Goal: Task Accomplishment & Management: Manage account settings

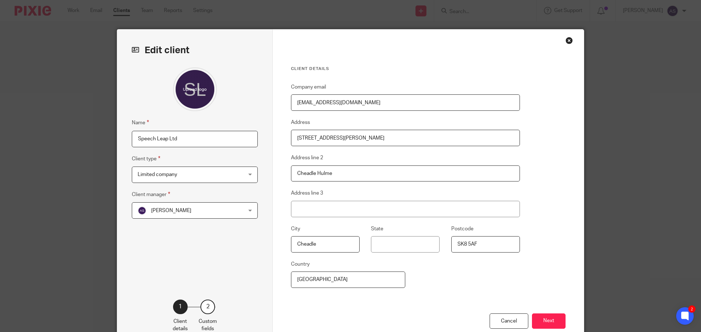
type input "[EMAIL_ADDRESS][DOMAIN_NAME]"
click at [547, 321] on button "Next" at bounding box center [549, 322] width 34 height 16
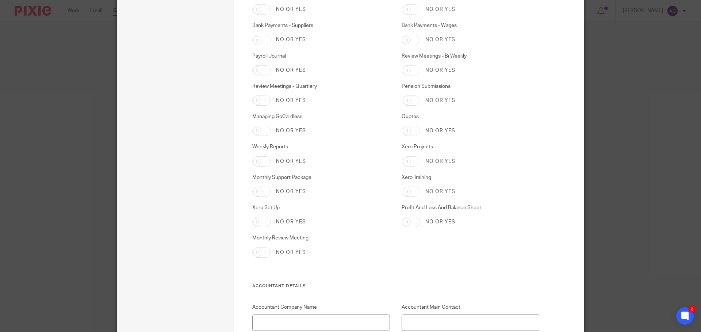
scroll to position [985, 0]
click at [411, 191] on input "Xero Training" at bounding box center [410, 191] width 19 height 10
checkbox input "true"
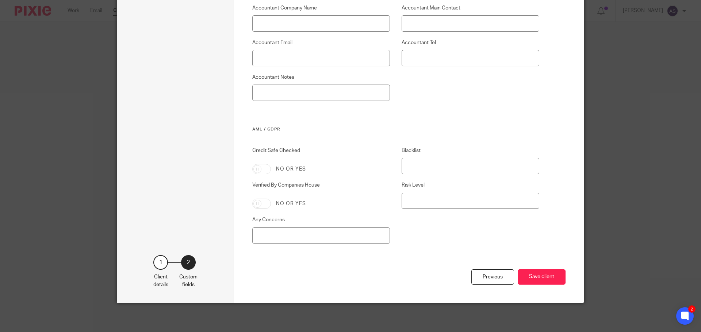
scroll to position [1285, 0]
click at [265, 166] on input "Credit Safe Checked" at bounding box center [261, 169] width 19 height 10
checkbox input "true"
click at [265, 204] on input "Verified By Companies House" at bounding box center [261, 204] width 19 height 10
checkbox input "true"
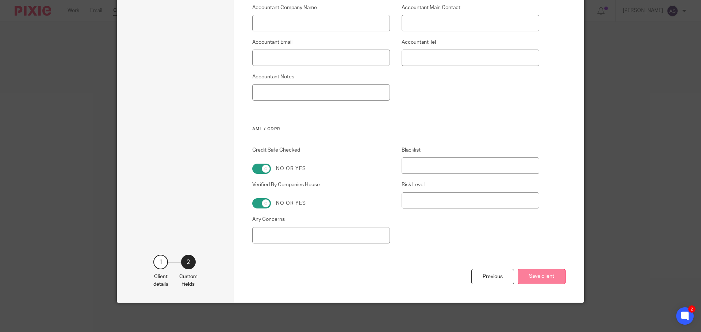
click at [538, 277] on button "Save client" at bounding box center [542, 277] width 48 height 16
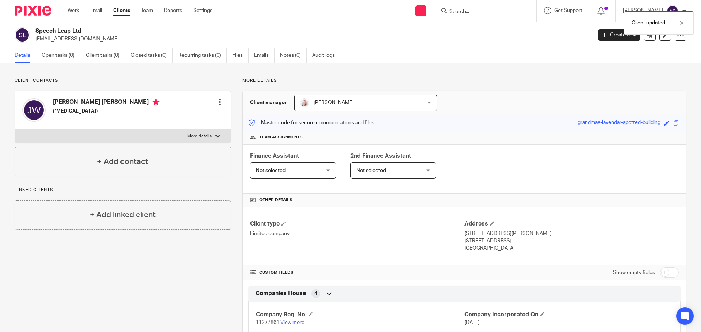
click at [624, 34] on div "Client updated." at bounding box center [521, 21] width 343 height 28
click at [607, 34] on div "Client updated." at bounding box center [521, 21] width 343 height 28
click at [607, 34] on link "Create task" at bounding box center [619, 35] width 42 height 12
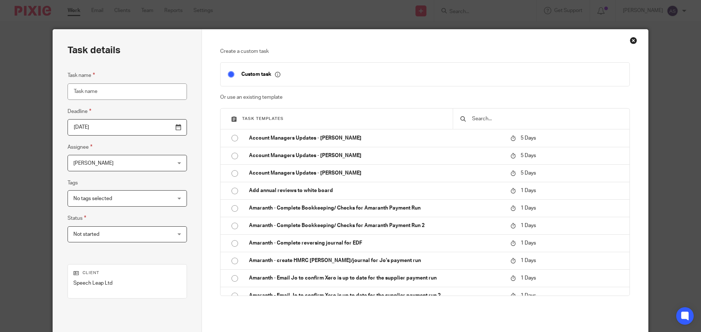
click at [520, 117] on input "text" at bounding box center [546, 119] width 151 height 8
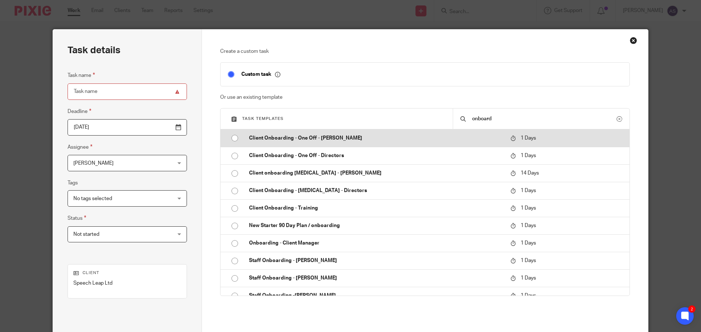
type input "onboard"
click at [231, 138] on input "radio" at bounding box center [235, 138] width 14 height 14
type input "2025-10-15"
type input "Client Onboarding - One Off - Adele"
checkbox input "false"
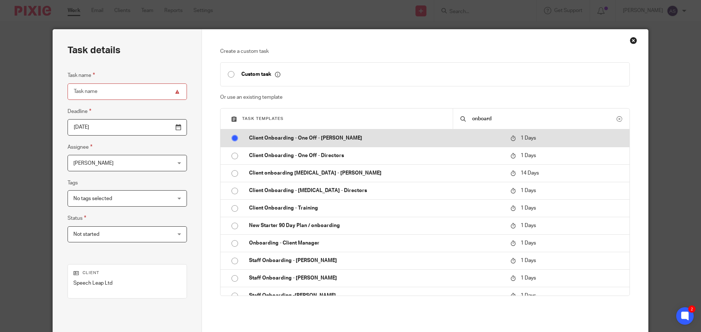
radio input "false"
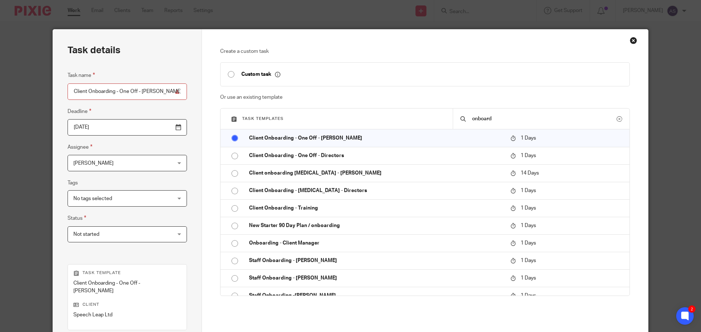
click at [159, 128] on input "2025-10-15" at bounding box center [127, 127] width 119 height 16
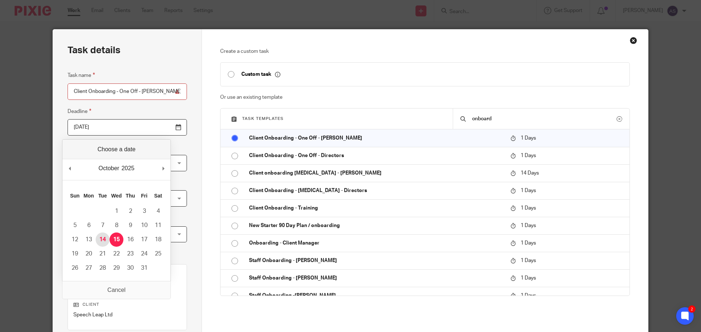
type input "[DATE]"
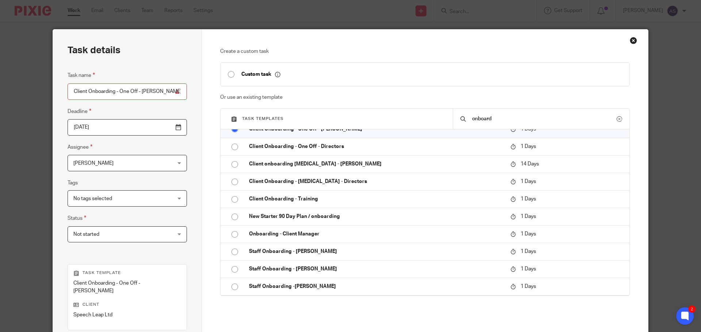
scroll to position [99, 0]
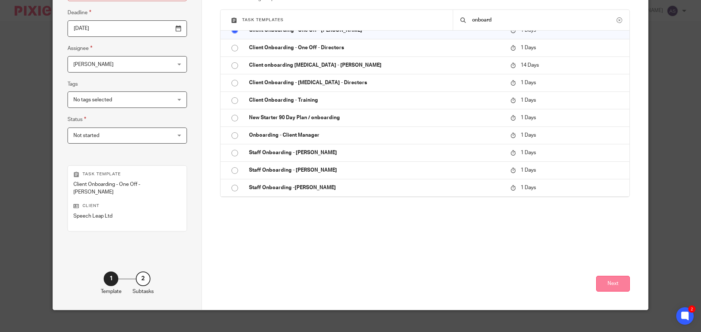
click at [618, 276] on button "Next" at bounding box center [613, 284] width 34 height 16
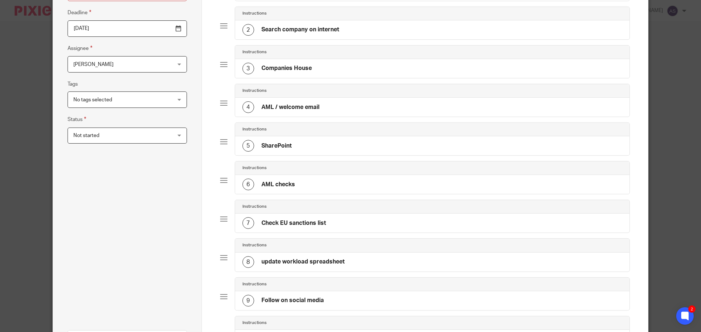
scroll to position [271, 0]
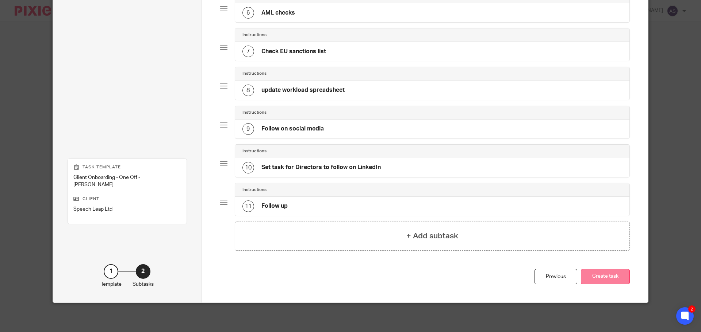
click at [612, 281] on button "Create task" at bounding box center [605, 277] width 49 height 16
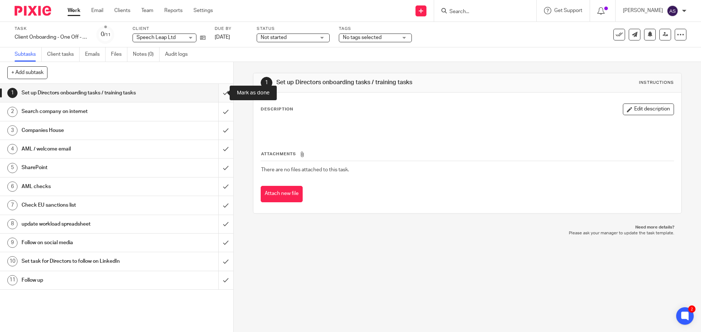
click at [218, 92] on input "submit" at bounding box center [116, 93] width 233 height 18
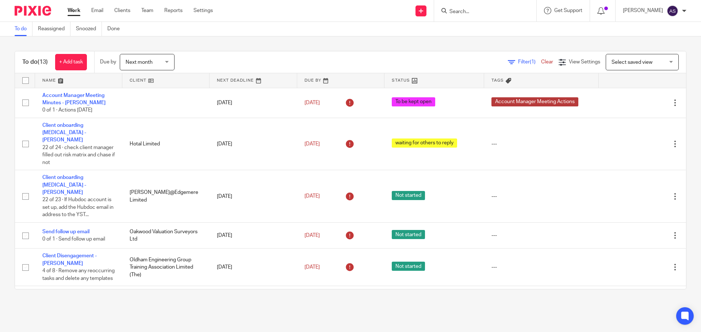
click at [474, 14] on input "Search" at bounding box center [482, 12] width 66 height 7
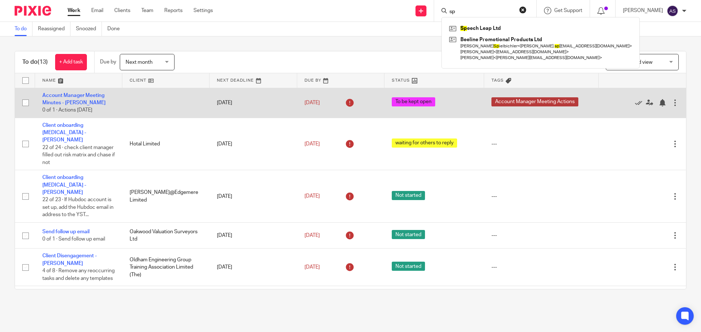
type input "sp"
click at [497, 29] on link at bounding box center [540, 28] width 186 height 11
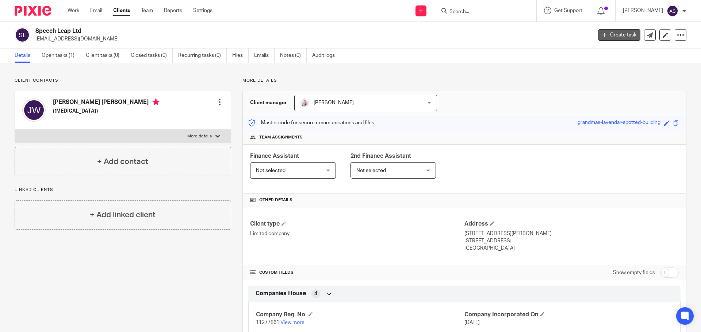
click at [625, 39] on link "Create task" at bounding box center [619, 35] width 42 height 12
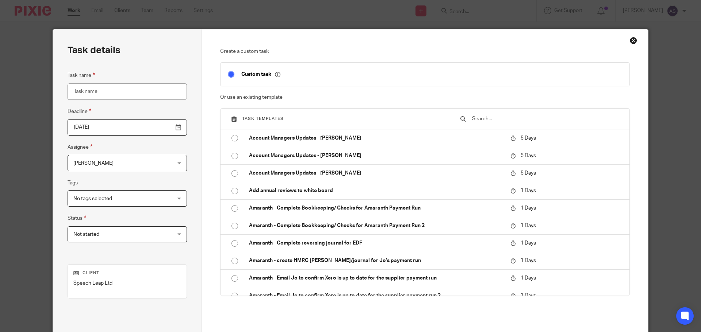
click at [526, 117] on input "text" at bounding box center [546, 119] width 151 height 8
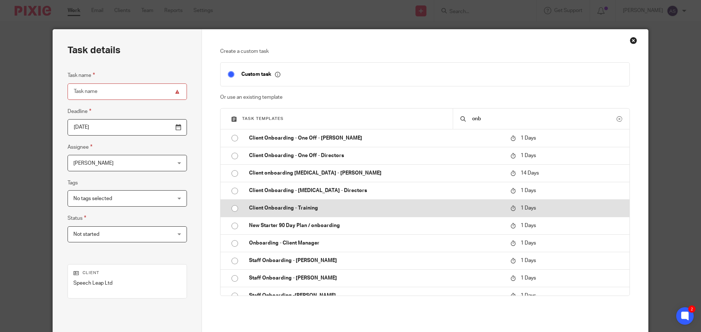
type input "onb"
click at [233, 210] on input "radio" at bounding box center [235, 209] width 14 height 14
type input "2025-10-15"
type input "Client Onboarding - Training"
checkbox input "false"
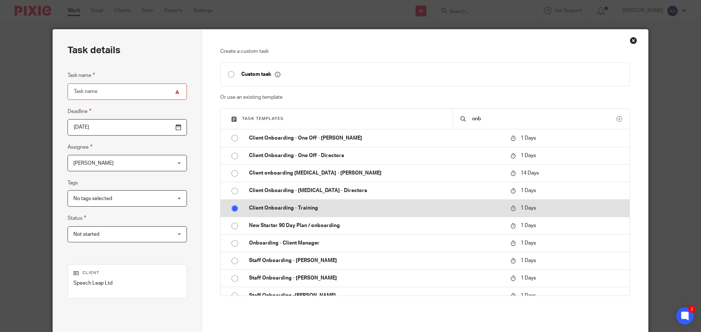
radio input "false"
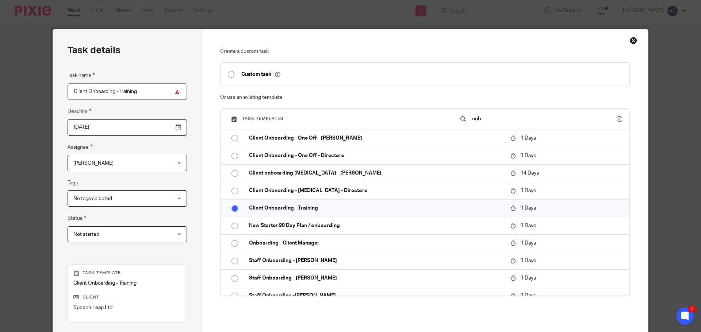
click at [160, 127] on input "2025-10-15" at bounding box center [127, 127] width 119 height 16
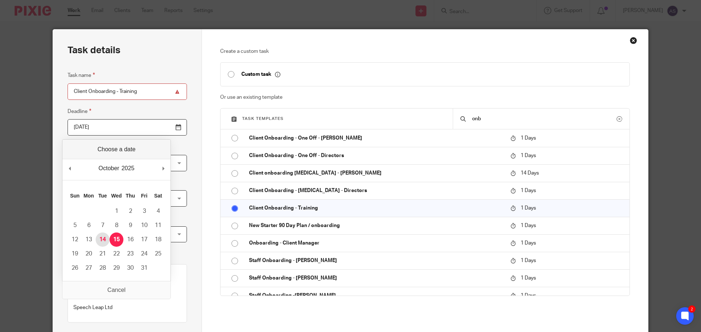
type input "2025-10-14"
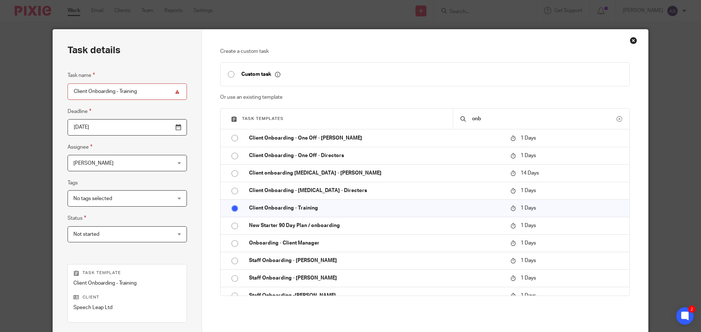
click at [108, 165] on span "[PERSON_NAME]" at bounding box center [118, 162] width 91 height 15
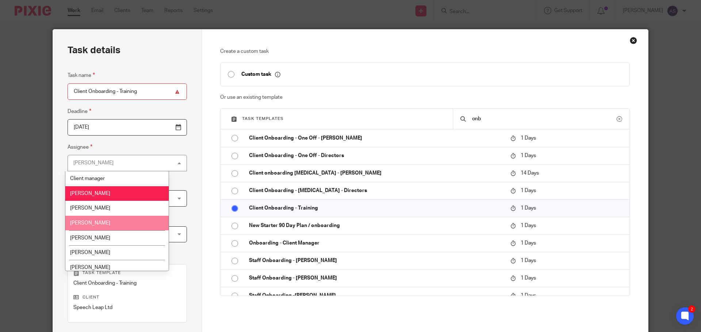
click at [119, 225] on li "[PERSON_NAME]" at bounding box center [116, 223] width 103 height 15
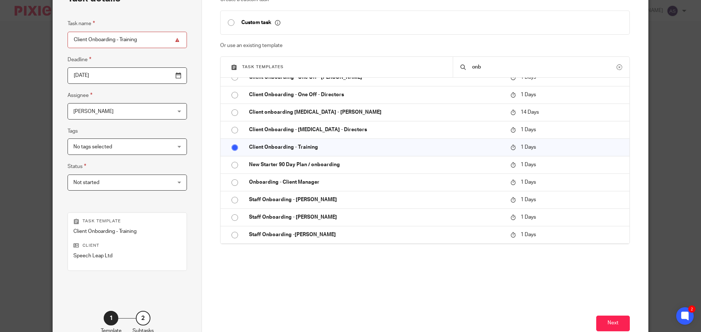
scroll to position [99, 0]
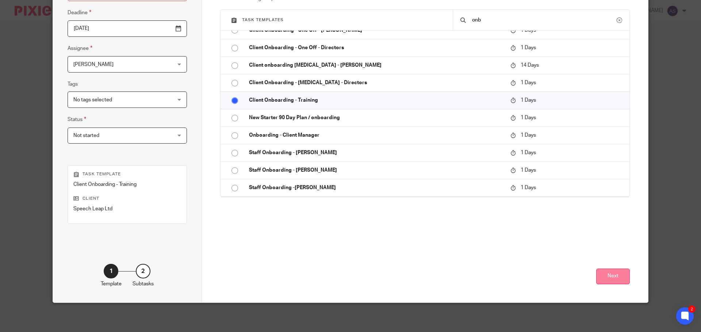
click at [603, 281] on button "Next" at bounding box center [613, 277] width 34 height 16
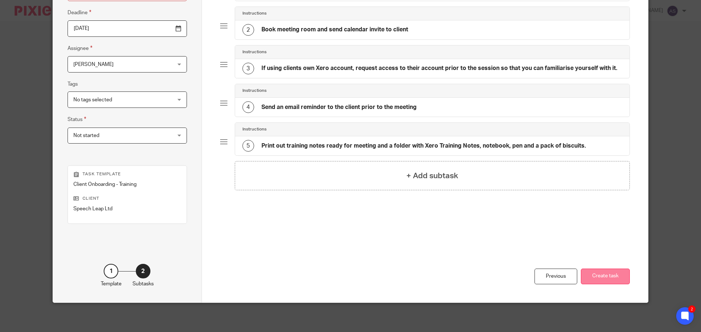
click at [620, 271] on button "Create task" at bounding box center [605, 277] width 49 height 16
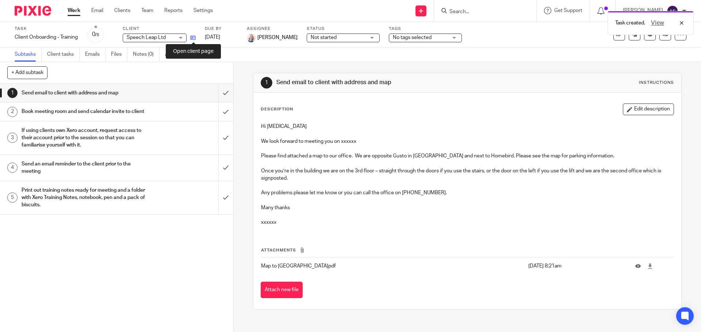
click at [192, 39] on icon at bounding box center [192, 37] width 5 height 5
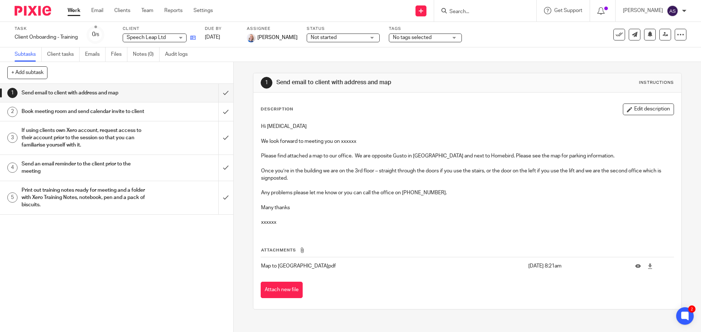
click at [194, 38] on icon at bounding box center [192, 37] width 5 height 5
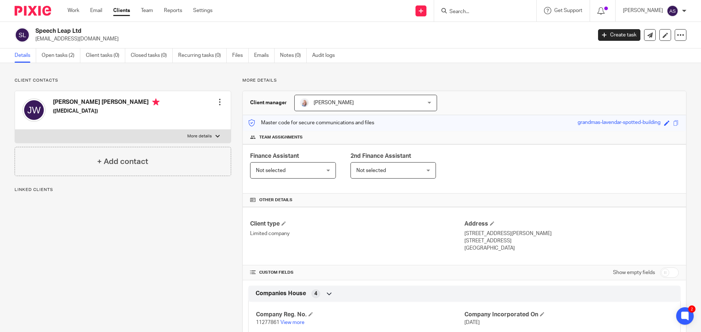
drag, startPoint x: 0, startPoint y: 0, endPoint x: 618, endPoint y: 24, distance: 618.0
click at [617, 23] on body "Work Email Clients Team Reports Settings Work Email Clients Team Reports Settin…" at bounding box center [350, 166] width 701 height 332
click at [616, 35] on link "Create task" at bounding box center [619, 35] width 42 height 12
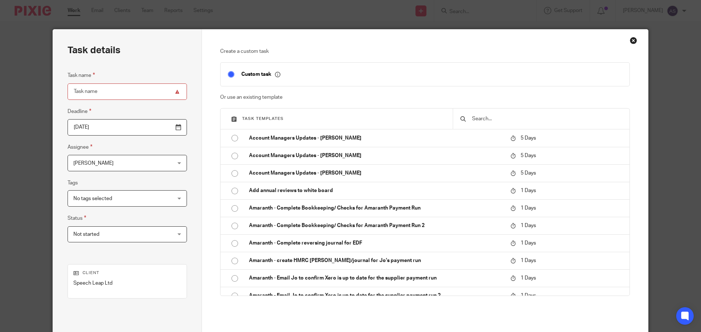
click at [525, 121] on input "text" at bounding box center [546, 119] width 151 height 8
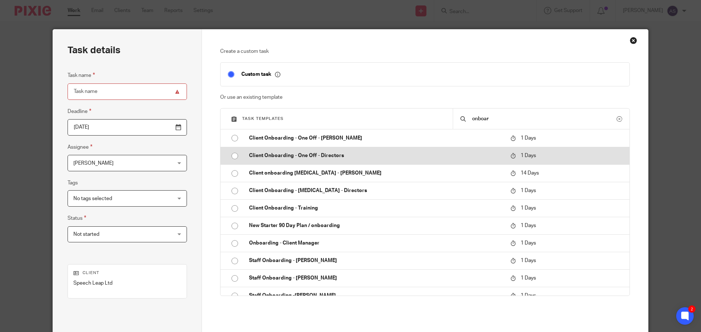
type input "onboar"
click at [231, 157] on input "radio" at bounding box center [235, 156] width 14 height 14
type input "2025-10-15"
type input "Client Onboarding - One Off - Directors"
checkbox input "false"
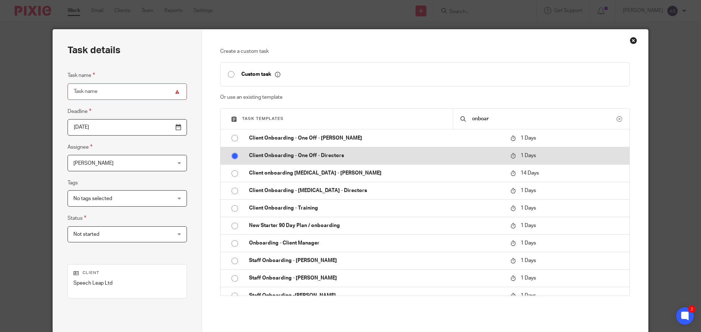
radio input "false"
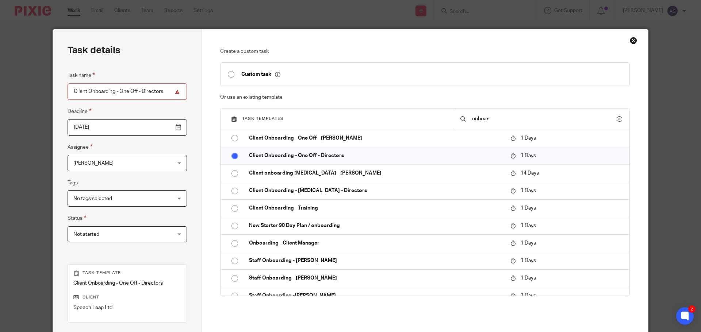
click at [161, 128] on input "2025-10-15" at bounding box center [127, 127] width 119 height 16
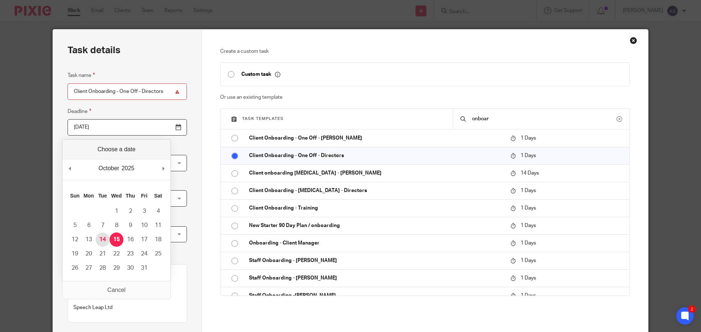
type input "2025-10-14"
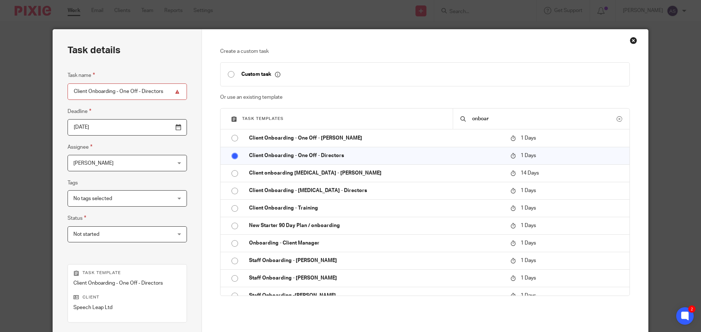
click at [127, 162] on span "[PERSON_NAME]" at bounding box center [118, 162] width 91 height 15
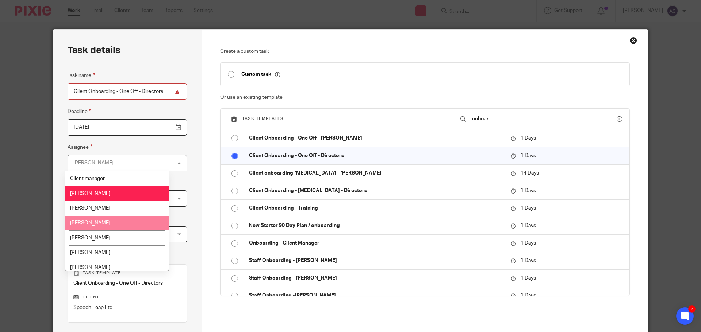
click at [137, 227] on li "[PERSON_NAME]" at bounding box center [116, 223] width 103 height 15
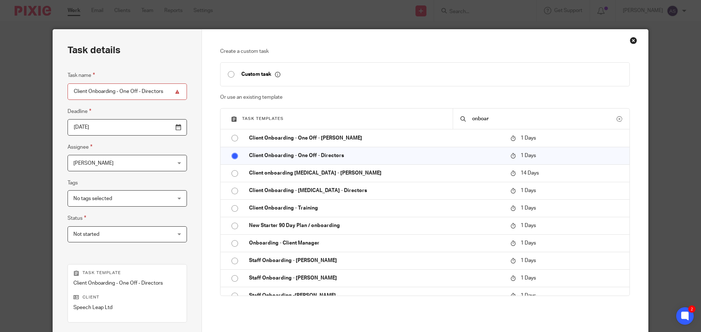
scroll to position [99, 0]
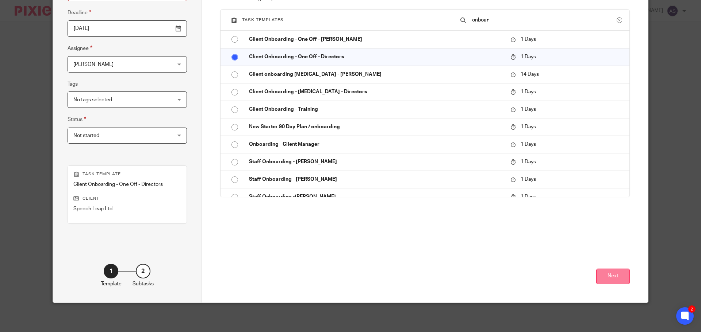
click at [611, 276] on button "Next" at bounding box center [613, 277] width 34 height 16
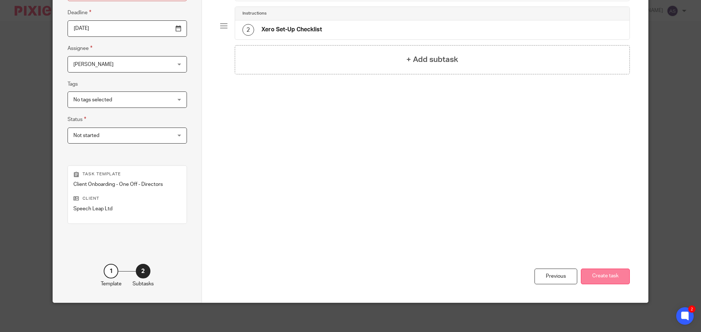
drag, startPoint x: 611, startPoint y: 276, endPoint x: 612, endPoint y: 281, distance: 4.4
click at [612, 281] on button "Create task" at bounding box center [605, 277] width 49 height 16
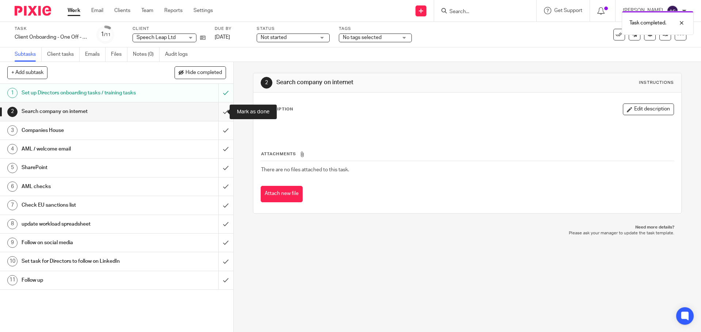
click at [216, 111] on input "submit" at bounding box center [116, 112] width 233 height 18
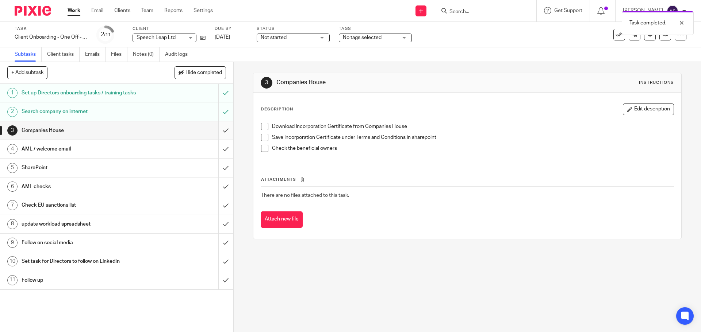
click at [217, 132] on input "submit" at bounding box center [116, 131] width 233 height 18
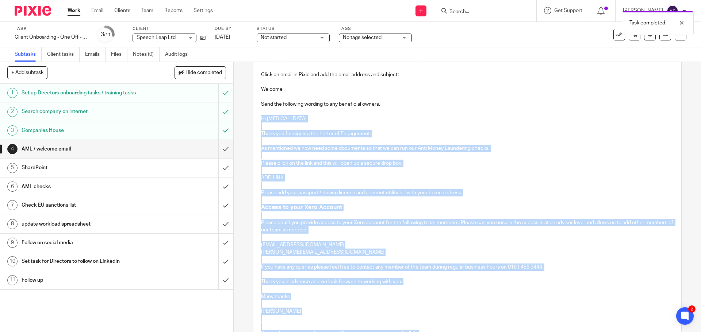
scroll to position [198, 0]
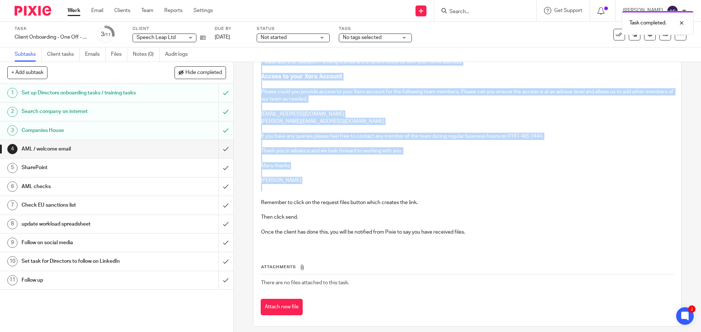
drag, startPoint x: 258, startPoint y: 183, endPoint x: 415, endPoint y: 187, distance: 157.3
click at [415, 187] on div "Check proposal for what one off work it is and amend email as necessary. Click …" at bounding box center [466, 85] width 419 height 327
copy div "Hi XXXXX Thank you for signing the Letter of Engagement. As mentioned we now ne…"
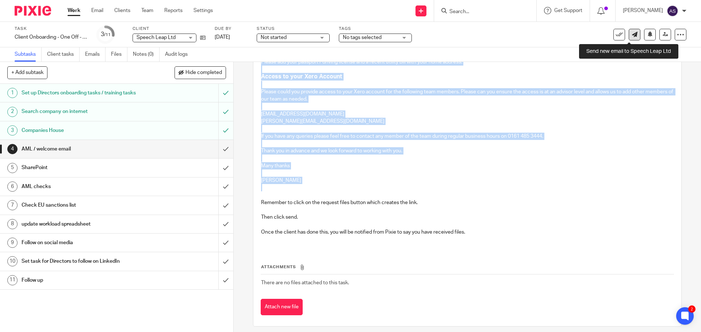
click at [632, 35] on icon at bounding box center [634, 34] width 5 height 5
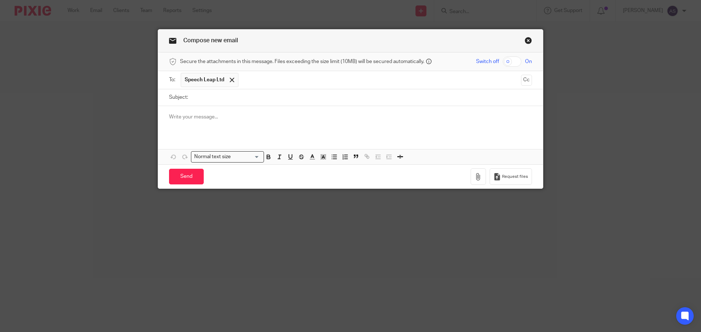
click at [238, 98] on input "Subject:" at bounding box center [362, 97] width 340 height 16
type input "Welcome"
paste div
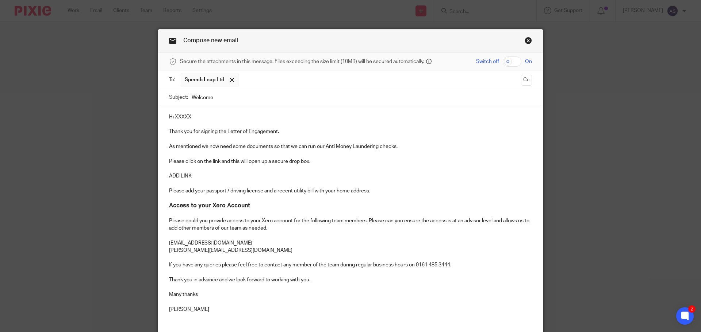
click at [210, 118] on p "Hi [MEDICAL_DATA]" at bounding box center [350, 117] width 363 height 7
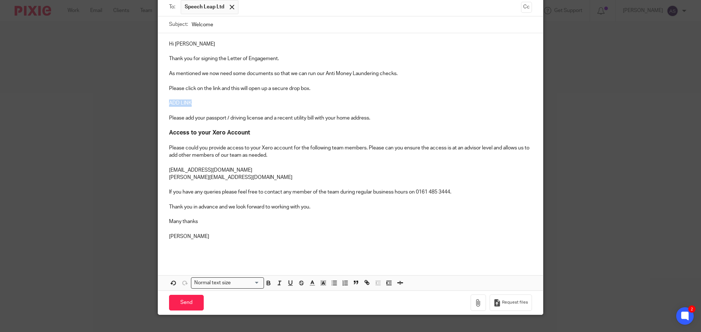
drag, startPoint x: 195, startPoint y: 102, endPoint x: 166, endPoint y: 100, distance: 28.9
click at [169, 100] on p "ADD LINK" at bounding box center [350, 103] width 363 height 7
click at [503, 303] on span "Request files" at bounding box center [515, 303] width 26 height 6
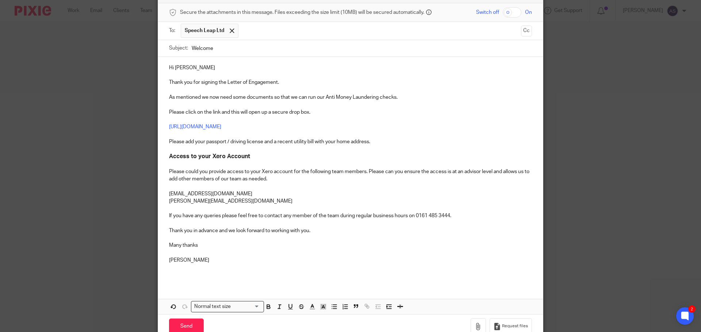
scroll to position [36, 0]
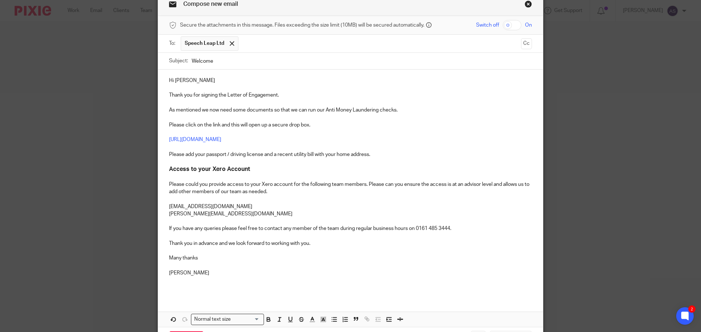
click at [292, 49] on input "text" at bounding box center [380, 43] width 276 height 14
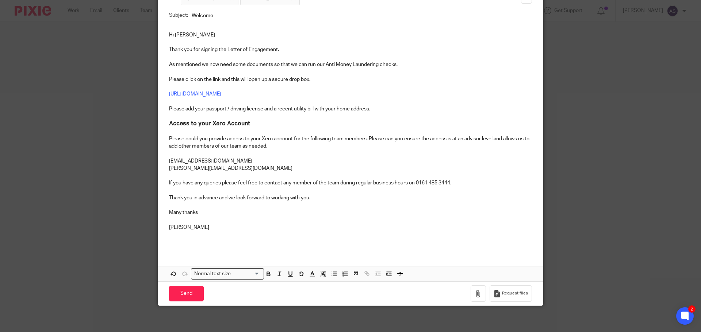
scroll to position [85, 0]
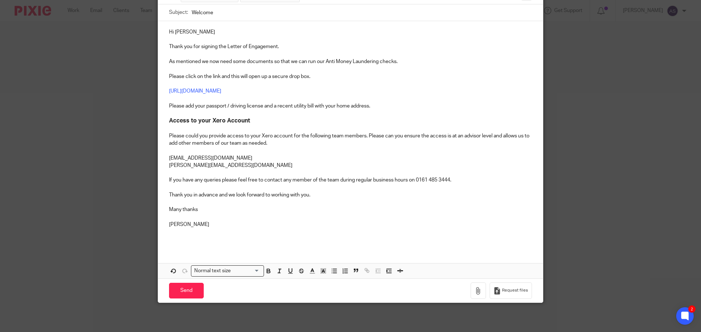
click at [227, 107] on p "Please add your passport / driving license and a recent utility bill with your …" at bounding box center [350, 106] width 363 height 7
click at [178, 165] on p "[PERSON_NAME][EMAIL_ADDRESS][DOMAIN_NAME]" at bounding box center [350, 165] width 363 height 7
drag, startPoint x: 164, startPoint y: 138, endPoint x: 169, endPoint y: 141, distance: 5.6
click at [165, 138] on div "Hi Justine Thank you for signing the Letter of Engagement. As mentioned we now …" at bounding box center [350, 135] width 385 height 228
drag, startPoint x: 349, startPoint y: 135, endPoint x: 415, endPoint y: 135, distance: 66.8
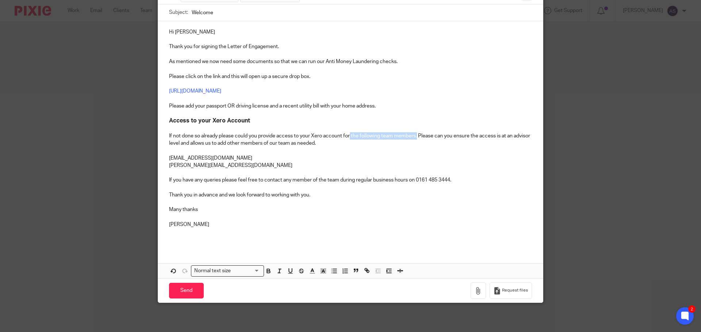
click at [415, 135] on p "If not done so already please could you provide access to your Xero account for…" at bounding box center [350, 139] width 363 height 15
drag, startPoint x: 218, startPoint y: 155, endPoint x: 166, endPoint y: 157, distance: 52.2
click at [166, 157] on div "Hi Justine Thank you for signing the Letter of Engagement. As mentioned we now …" at bounding box center [350, 135] width 385 height 228
copy p "[EMAIL_ADDRESS][DOMAIN_NAME]"
click at [350, 136] on p "If not done so already please could you provide access to your Xero account for…" at bounding box center [350, 139] width 363 height 15
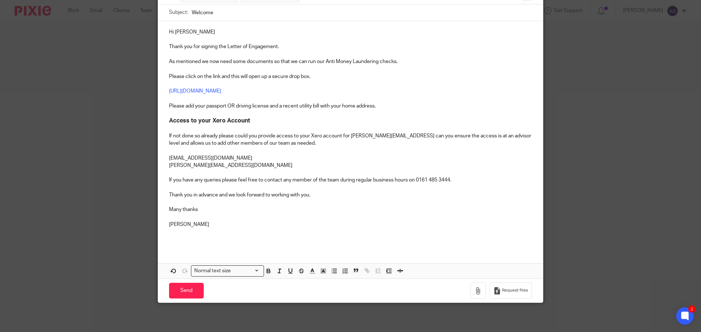
click at [313, 142] on p "If not done so already please could you provide access to your Xero account for…" at bounding box center [350, 139] width 363 height 15
drag, startPoint x: 228, startPoint y: 167, endPoint x: 134, endPoint y: 159, distance: 94.4
click at [134, 159] on div "Compose new email Secure the attachments in this message. Files exceeding the s…" at bounding box center [350, 166] width 701 height 332
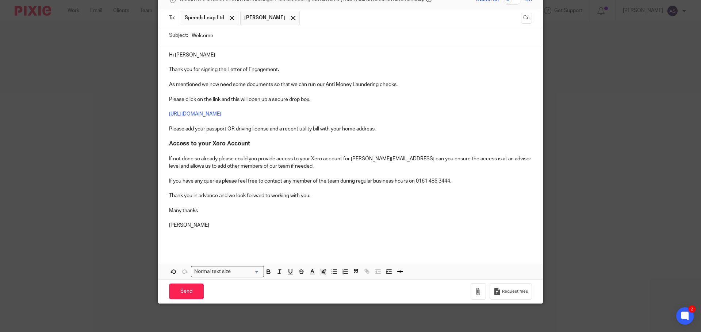
scroll to position [63, 0]
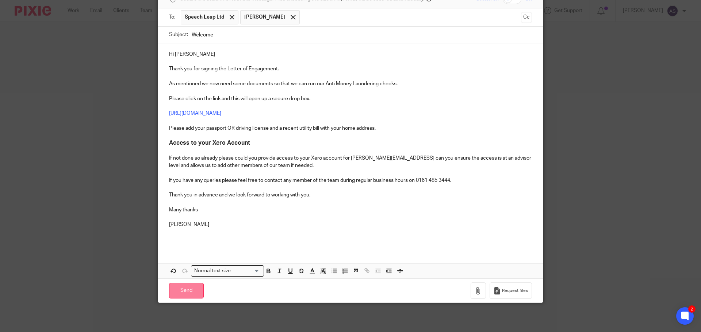
click at [180, 294] on input "Send" at bounding box center [186, 291] width 35 height 16
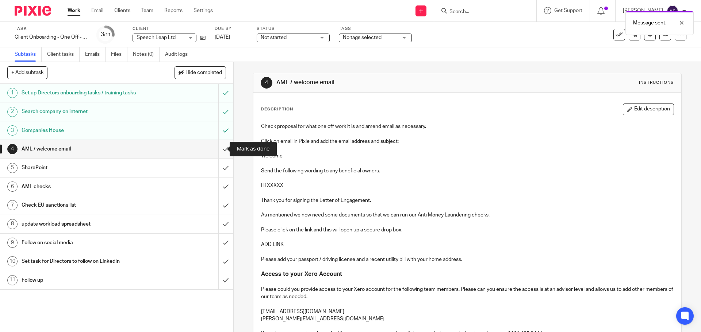
click at [223, 149] on input "submit" at bounding box center [116, 149] width 233 height 18
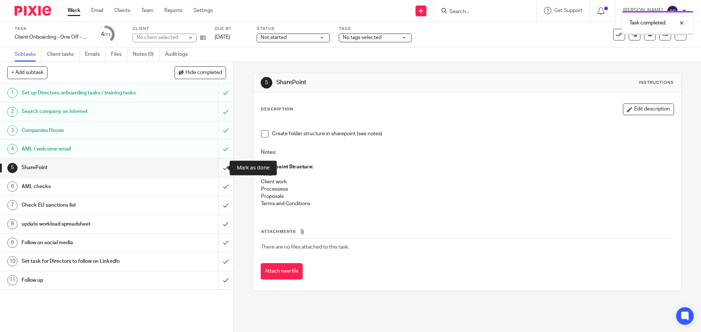
click at [219, 168] on input "submit" at bounding box center [116, 168] width 233 height 18
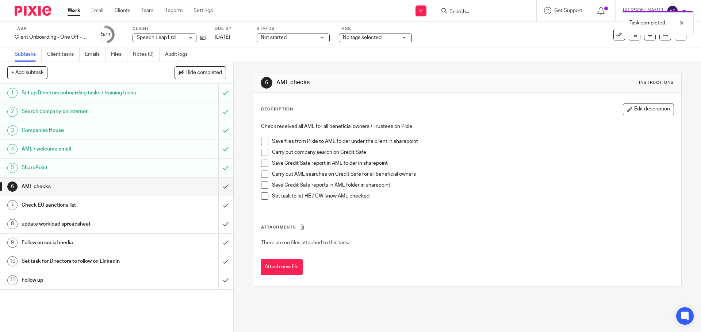
click at [263, 142] on span at bounding box center [264, 141] width 7 height 7
click at [263, 150] on span at bounding box center [264, 152] width 7 height 7
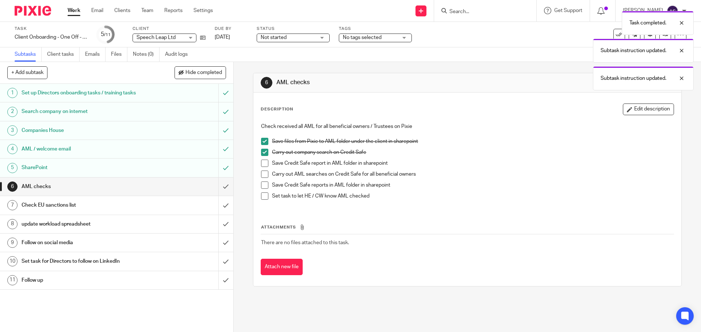
click at [262, 158] on li "Carry out company search on Credit Safe" at bounding box center [467, 154] width 412 height 11
click at [262, 164] on span at bounding box center [264, 163] width 7 height 7
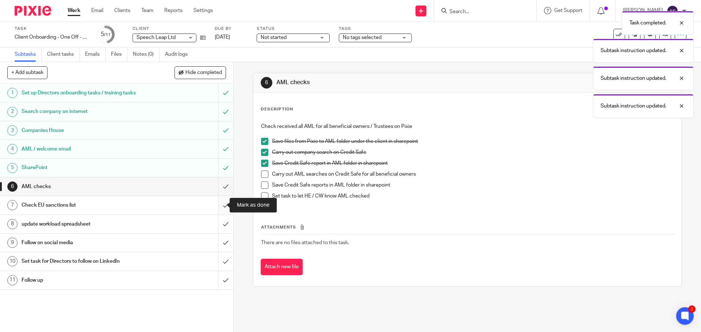
click at [220, 208] on input "submit" at bounding box center [116, 205] width 233 height 18
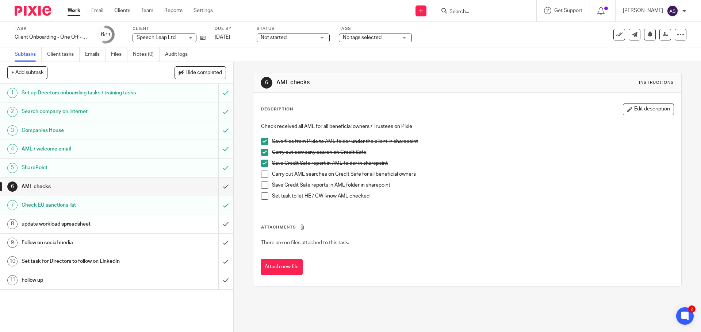
drag, startPoint x: 321, startPoint y: 312, endPoint x: 305, endPoint y: 309, distance: 15.7
click at [321, 312] on div "6 AML checks Instructions Description Edit description Check received all AML f…" at bounding box center [467, 197] width 467 height 270
click at [216, 222] on input "submit" at bounding box center [116, 224] width 233 height 18
drag, startPoint x: 219, startPoint y: 250, endPoint x: 220, endPoint y: 255, distance: 4.8
click at [220, 252] on input "submit" at bounding box center [116, 243] width 233 height 18
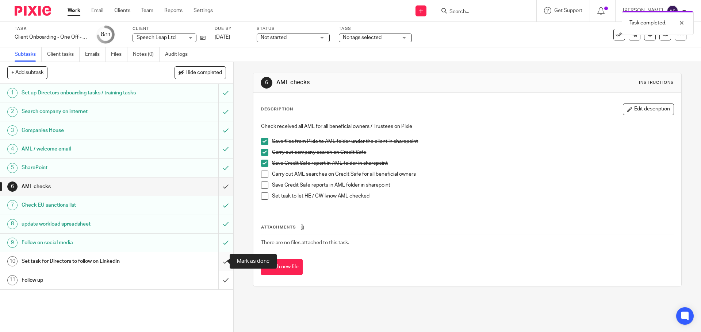
click at [219, 262] on input "submit" at bounding box center [116, 262] width 233 height 18
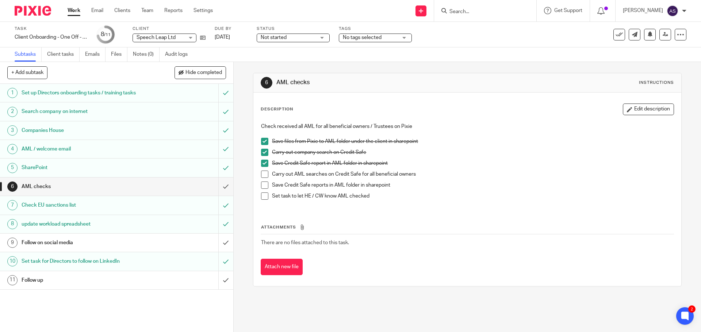
click at [74, 9] on link "Work" at bounding box center [74, 10] width 13 height 7
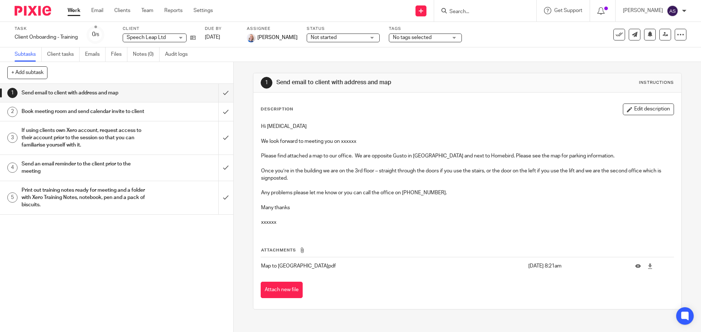
click at [482, 11] on input "Search" at bounding box center [482, 12] width 66 height 7
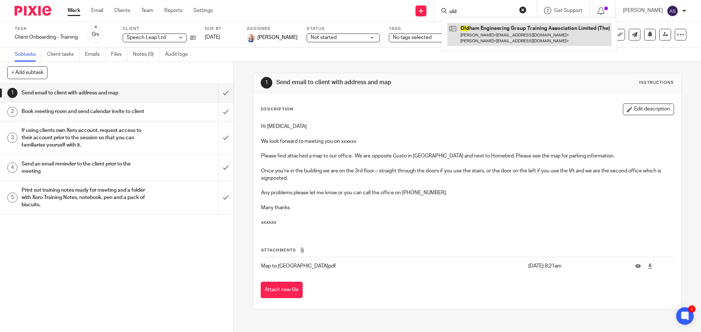
type input "old"
click at [499, 29] on link at bounding box center [529, 34] width 164 height 23
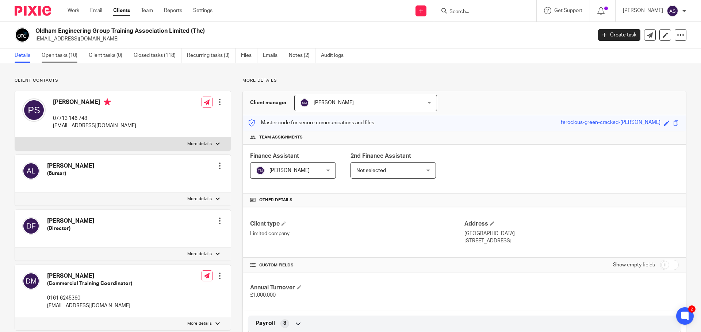
click at [57, 53] on link "Open tasks (10)" at bounding box center [63, 56] width 42 height 14
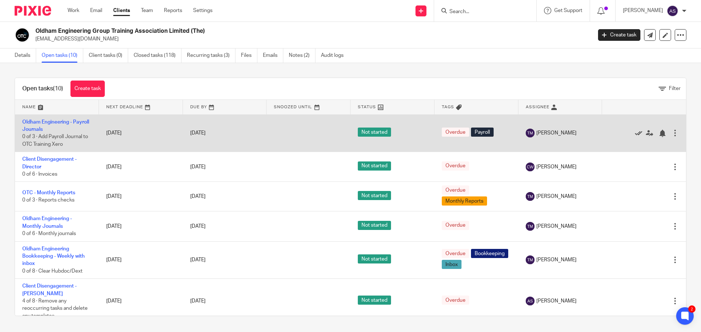
click at [635, 133] on icon at bounding box center [638, 133] width 7 height 7
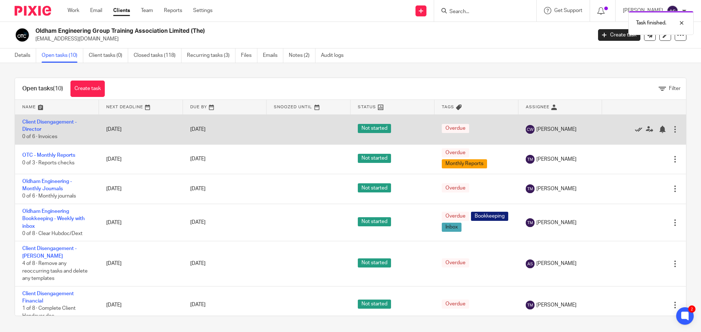
click at [635, 130] on icon at bounding box center [638, 129] width 7 height 7
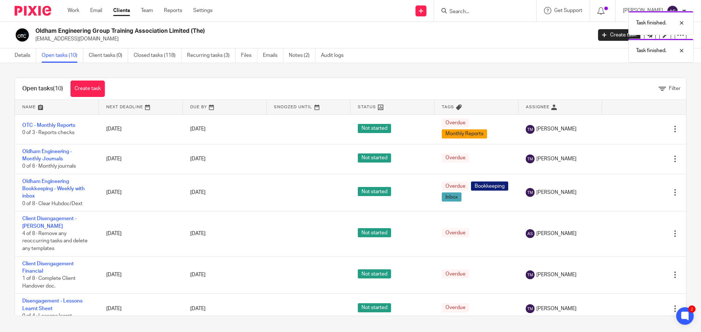
click at [635, 130] on icon at bounding box center [638, 129] width 7 height 7
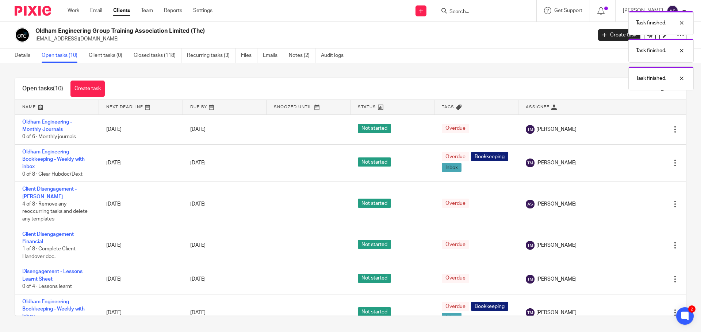
click at [635, 130] on icon at bounding box center [638, 129] width 7 height 7
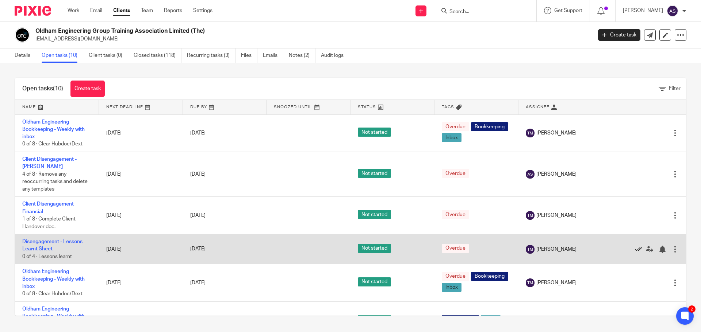
click at [635, 249] on icon at bounding box center [638, 249] width 7 height 7
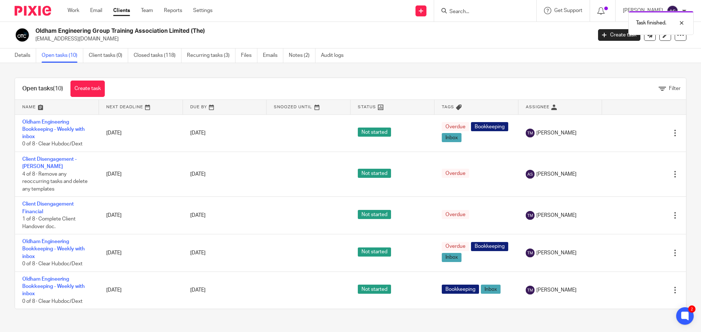
click at [622, 249] on div "Edit task Delete" at bounding box center [643, 253] width 69 height 18
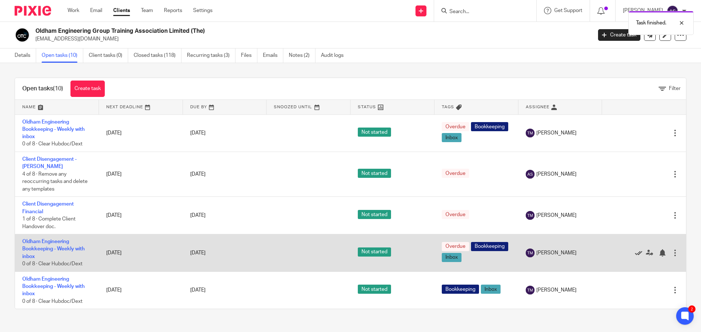
click at [635, 253] on icon at bounding box center [638, 253] width 7 height 7
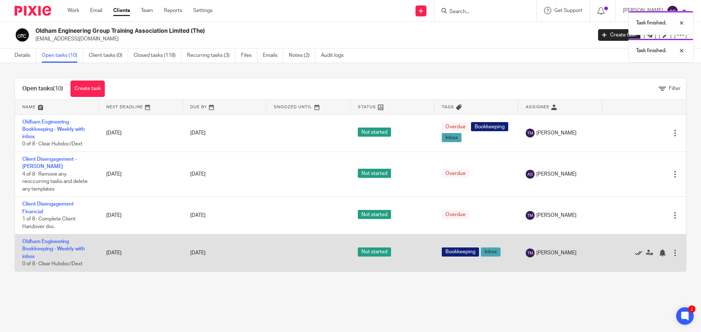
click at [635, 254] on icon at bounding box center [638, 253] width 7 height 7
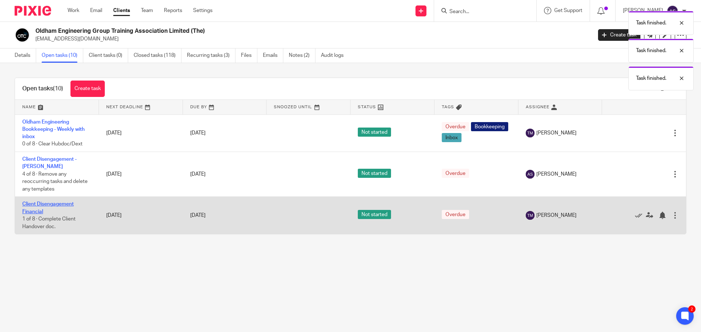
click at [54, 204] on link "Client Disengagement Financial" at bounding box center [47, 208] width 51 height 12
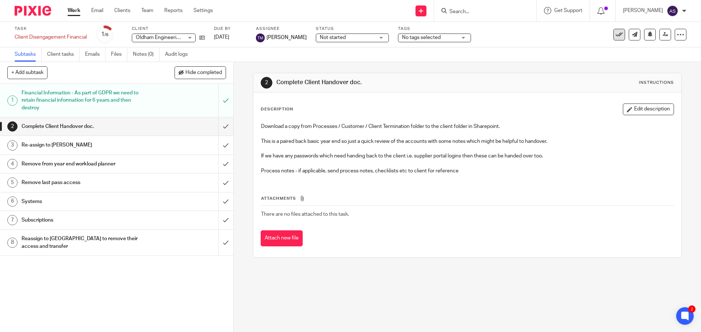
click at [615, 31] on icon at bounding box center [618, 34] width 7 height 7
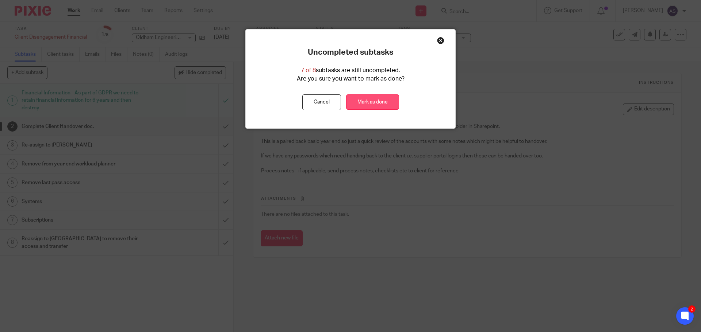
click at [380, 99] on link "Mark as done" at bounding box center [372, 103] width 53 height 16
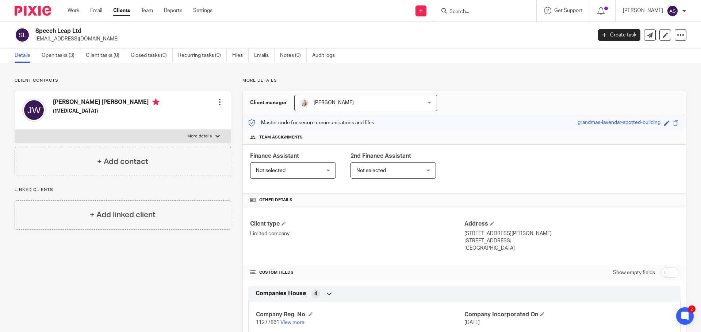
click at [487, 10] on input "Search" at bounding box center [482, 12] width 66 height 7
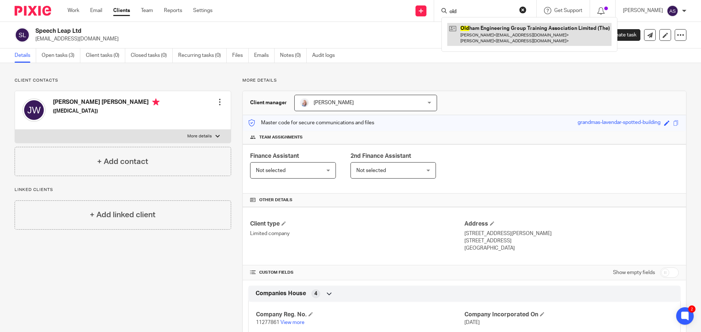
type input "old"
click at [504, 40] on link at bounding box center [529, 34] width 164 height 23
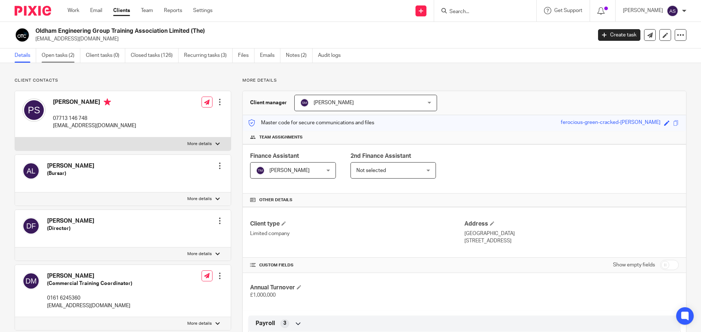
click at [61, 54] on link "Open tasks (2)" at bounding box center [61, 56] width 39 height 14
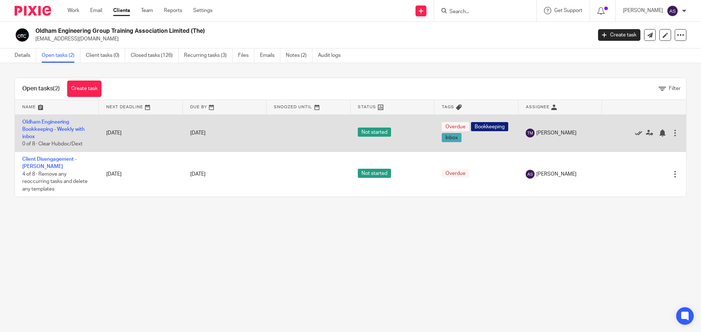
click at [635, 133] on icon at bounding box center [638, 133] width 7 height 7
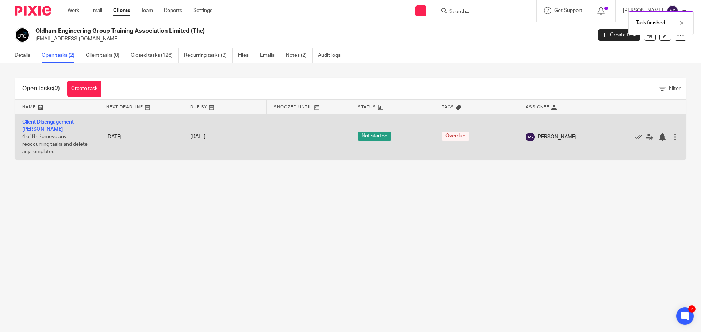
click at [57, 128] on td "Client Disengagement - [PERSON_NAME] 4 of 8 · Remove any reoccurring tasks and …" at bounding box center [57, 137] width 84 height 45
click at [53, 123] on link "Client Disengagement - [PERSON_NAME]" at bounding box center [49, 126] width 54 height 12
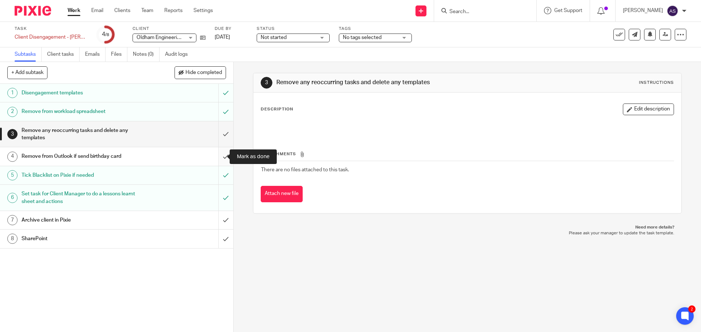
click at [217, 158] on input "submit" at bounding box center [116, 156] width 233 height 18
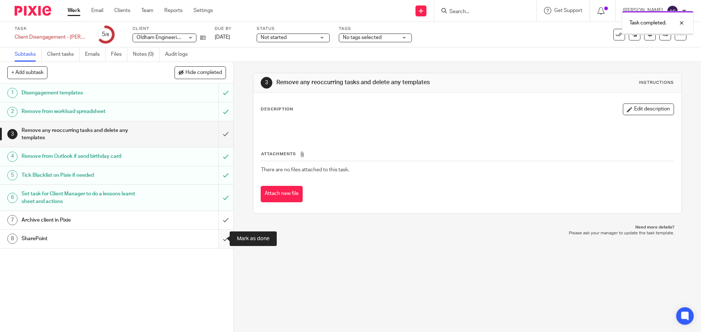
click at [218, 241] on input "submit" at bounding box center [116, 239] width 233 height 18
click at [218, 221] on input "submit" at bounding box center [116, 220] width 233 height 18
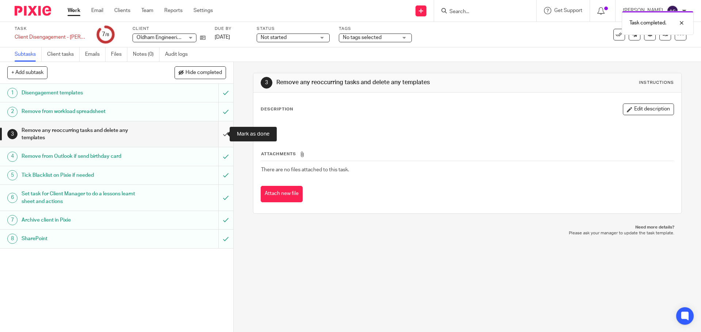
click at [217, 134] on input "submit" at bounding box center [116, 135] width 233 height 26
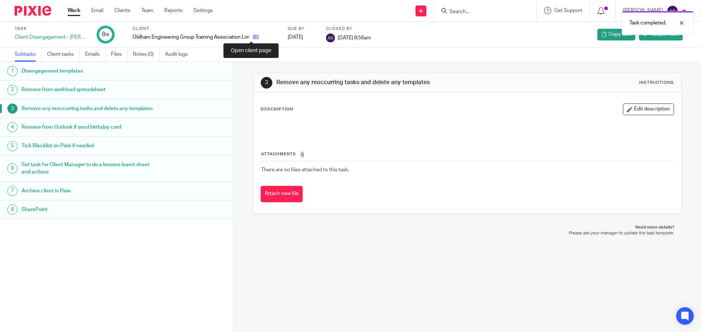
click at [253, 37] on icon at bounding box center [255, 36] width 5 height 5
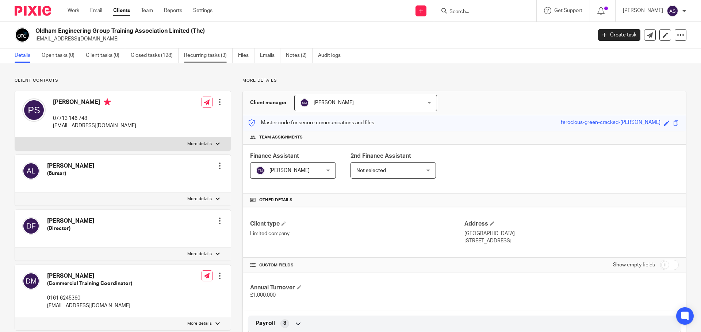
click at [204, 57] on link "Recurring tasks (3)" at bounding box center [208, 56] width 49 height 14
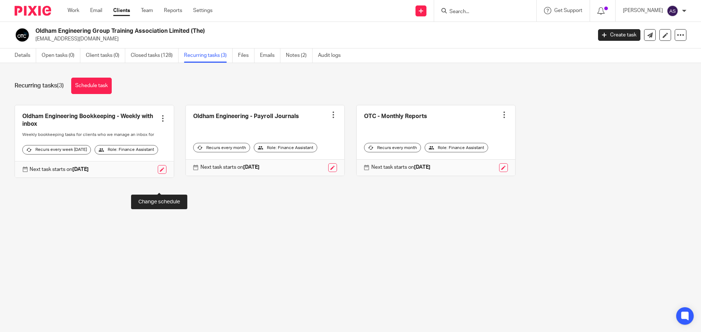
click at [159, 174] on link at bounding box center [162, 169] width 9 height 9
click at [161, 119] on div at bounding box center [162, 118] width 7 height 7
click at [150, 131] on link "Create task" at bounding box center [133, 135] width 58 height 11
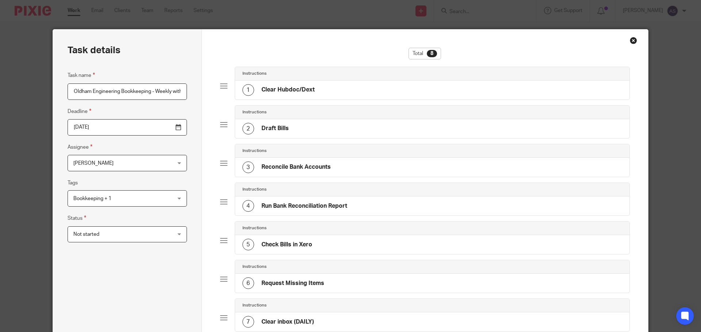
scroll to position [0, 32]
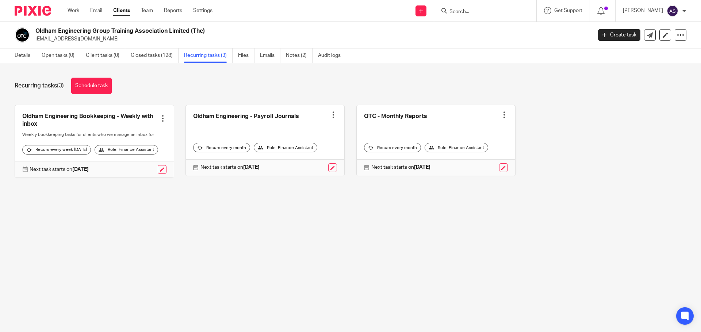
click at [159, 118] on div at bounding box center [162, 118] width 7 height 7
click at [143, 163] on span "Cancel schedule" at bounding box center [133, 164] width 38 height 5
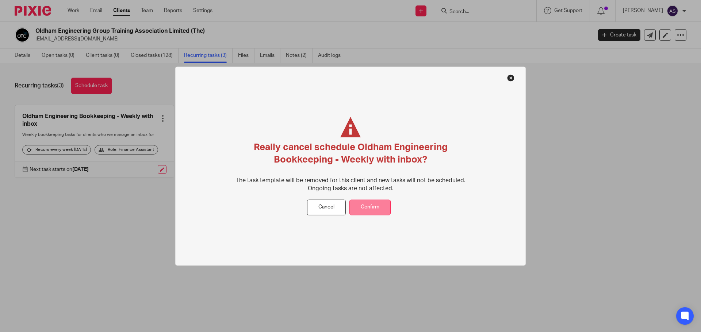
drag, startPoint x: 364, startPoint y: 194, endPoint x: 367, endPoint y: 207, distance: 13.0
click at [365, 196] on div "Really cancel schedule Oldham Engineering Bookkeeping - Weekly with inbox? The …" at bounding box center [350, 158] width 245 height 83
click at [365, 208] on button "Confirm" at bounding box center [369, 208] width 41 height 16
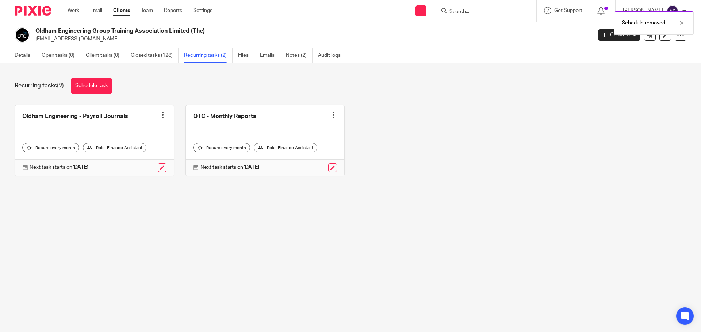
click at [160, 117] on div at bounding box center [162, 114] width 7 height 7
click at [149, 163] on span "Cancel schedule" at bounding box center [133, 161] width 38 height 5
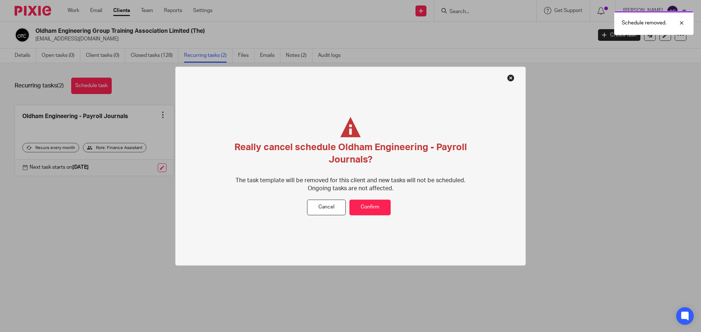
drag, startPoint x: 382, startPoint y: 199, endPoint x: 308, endPoint y: 190, distance: 74.7
click at [382, 199] on div "Really cancel schedule Oldham Engineering - Payroll Journals? The task template…" at bounding box center [350, 158] width 245 height 83
click at [361, 203] on button "Confirm" at bounding box center [369, 208] width 41 height 16
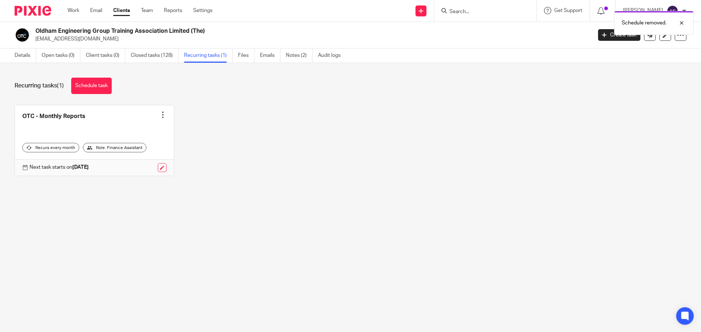
click at [159, 115] on div at bounding box center [162, 114] width 7 height 7
click at [146, 159] on span "Cancel schedule" at bounding box center [133, 161] width 38 height 5
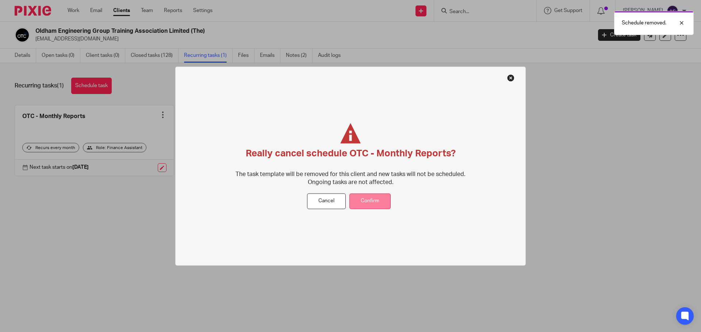
click at [373, 203] on button "Confirm" at bounding box center [369, 202] width 41 height 16
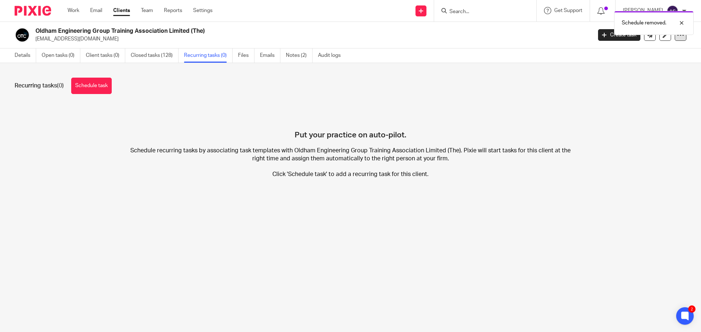
click at [677, 37] on icon at bounding box center [680, 34] width 7 height 7
click at [626, 84] on button "Archive client" at bounding box center [635, 84] width 81 height 9
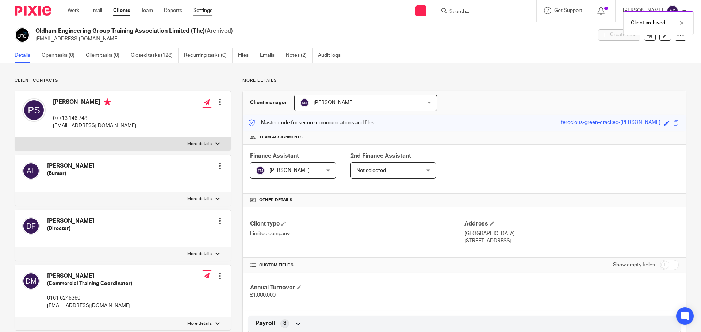
click at [200, 8] on link "Settings" at bounding box center [202, 10] width 19 height 7
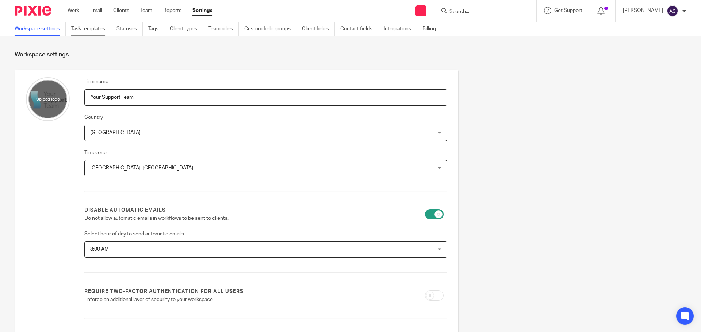
click at [93, 32] on link "Task templates" at bounding box center [91, 29] width 40 height 14
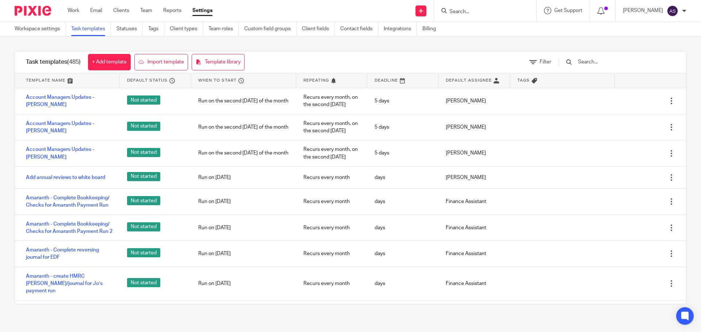
click at [604, 64] on input "text" at bounding box center [619, 62] width 85 height 8
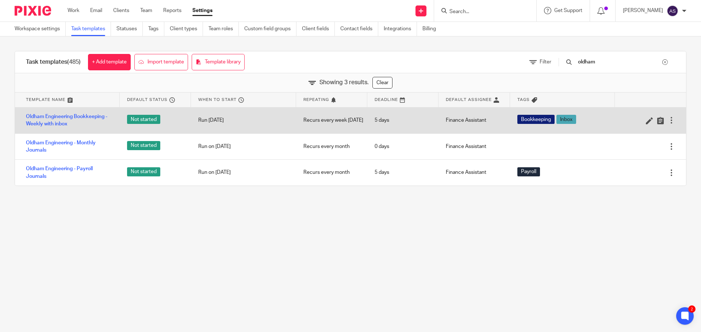
type input "oldham"
click at [668, 121] on div at bounding box center [671, 120] width 7 height 7
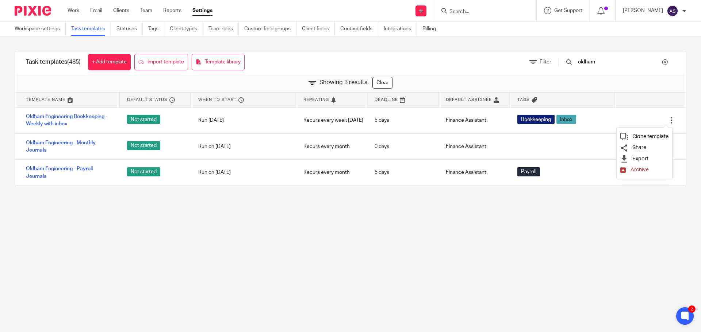
click at [639, 171] on span "Archive" at bounding box center [639, 169] width 18 height 5
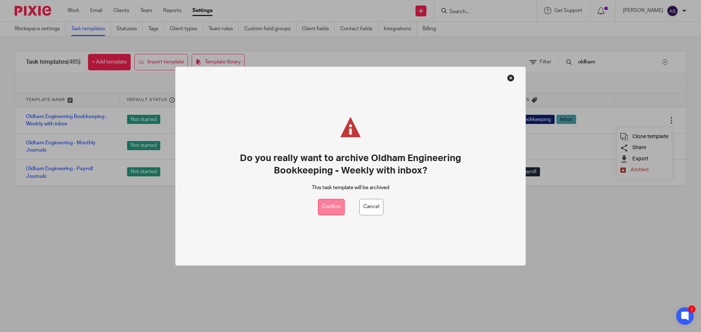
click at [335, 206] on button "Confirm" at bounding box center [331, 207] width 27 height 16
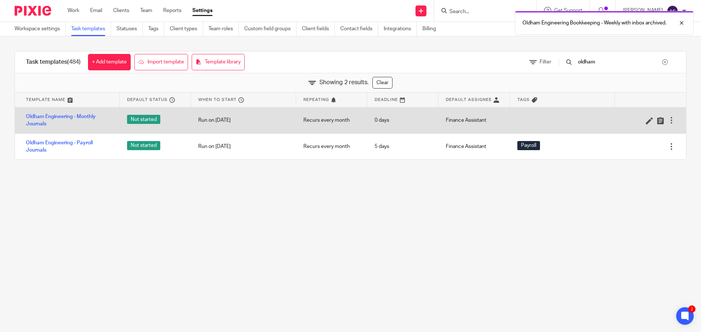
click at [668, 122] on div at bounding box center [671, 120] width 7 height 7
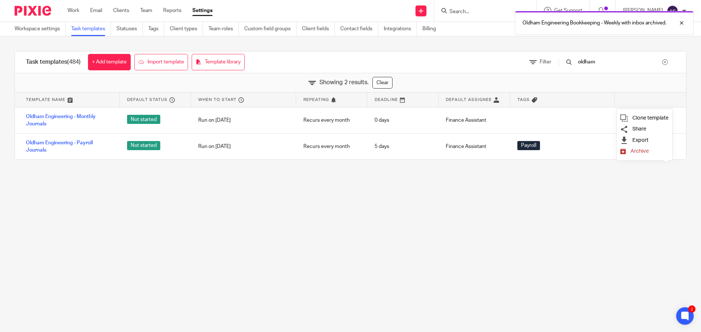
click at [637, 150] on span "Archive" at bounding box center [639, 151] width 18 height 5
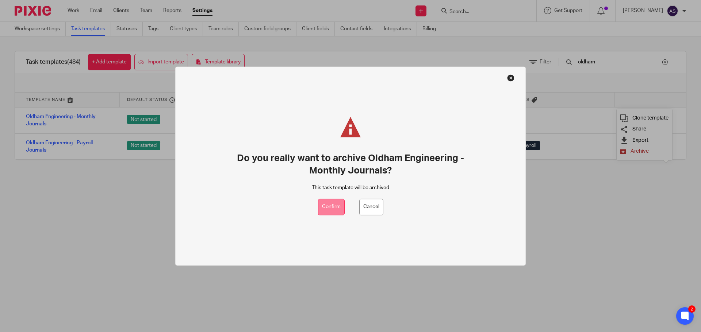
click at [326, 209] on button "Confirm" at bounding box center [331, 207] width 27 height 16
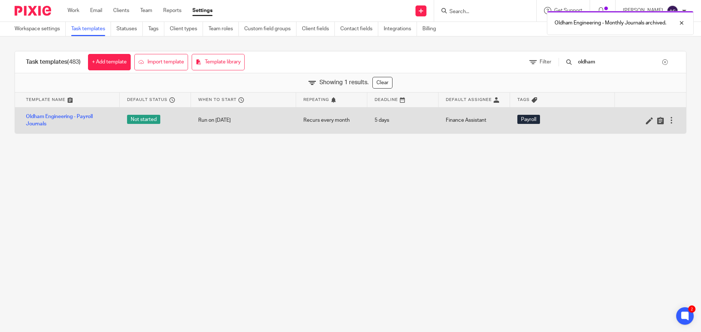
click at [668, 122] on div at bounding box center [671, 120] width 7 height 7
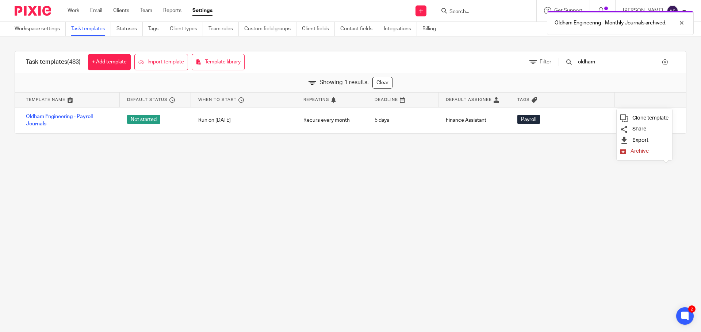
click at [642, 149] on span "Archive" at bounding box center [639, 151] width 18 height 5
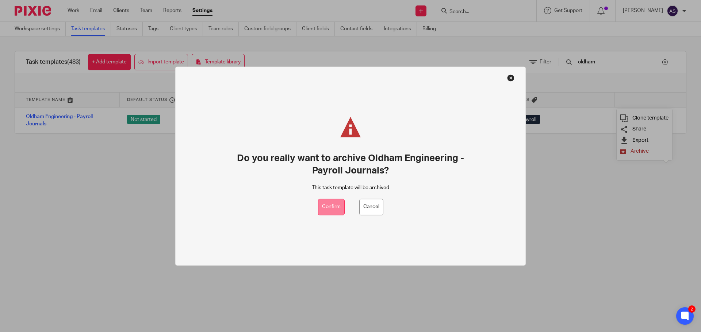
drag, startPoint x: 332, startPoint y: 209, endPoint x: 346, endPoint y: 201, distance: 16.0
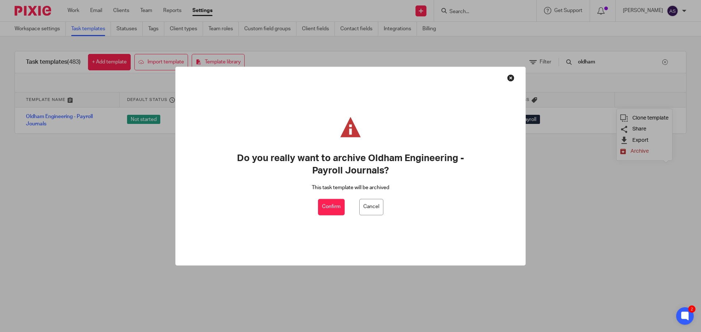
click at [333, 209] on button "Confirm" at bounding box center [331, 207] width 27 height 16
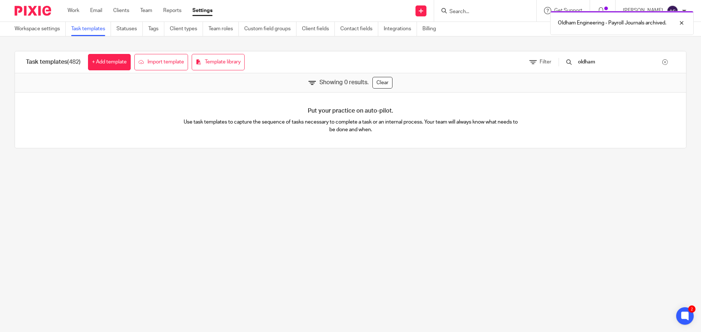
click at [487, 15] on div "Oldham Engineering - Payroll Journals archived." at bounding box center [521, 21] width 343 height 28
click at [470, 12] on input "Search" at bounding box center [482, 12] width 66 height 7
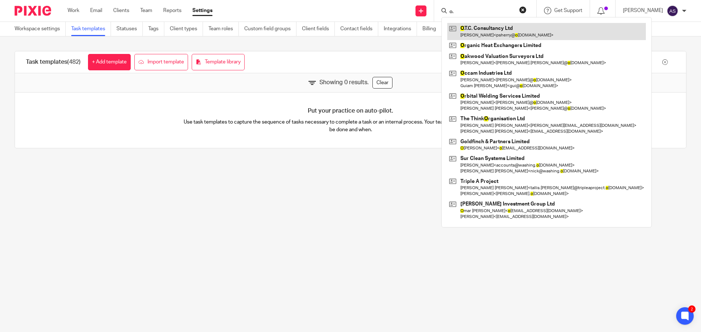
type input "o."
click at [493, 34] on link at bounding box center [546, 31] width 199 height 17
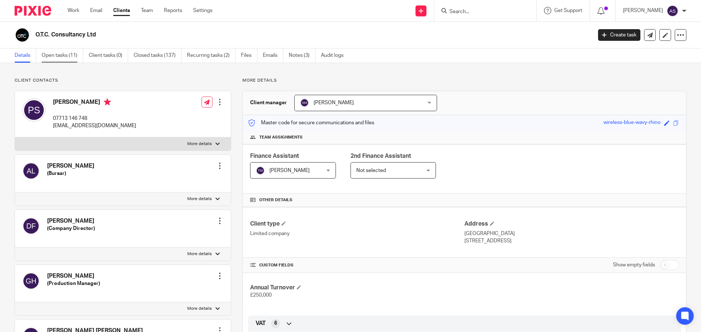
click at [79, 55] on link "Open tasks (11)" at bounding box center [63, 56] width 42 height 14
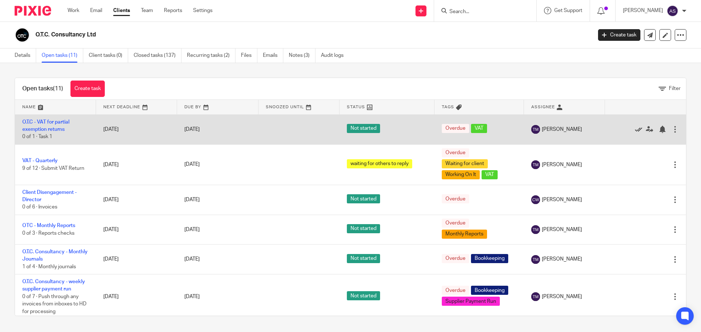
click at [635, 130] on icon at bounding box center [638, 129] width 7 height 7
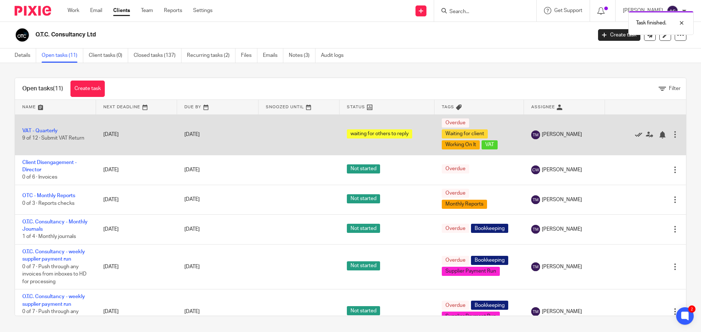
click at [635, 135] on icon at bounding box center [638, 134] width 7 height 7
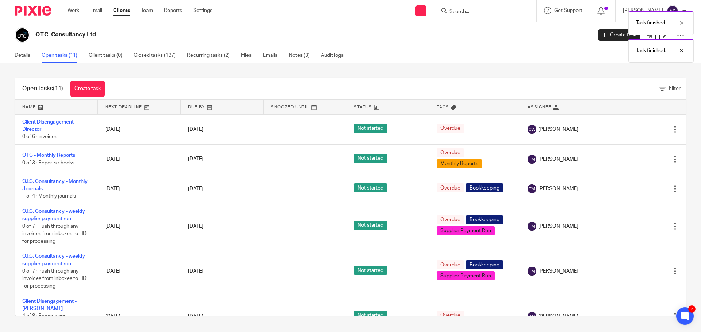
click at [621, 135] on div "Edit task Delete" at bounding box center [644, 129] width 68 height 18
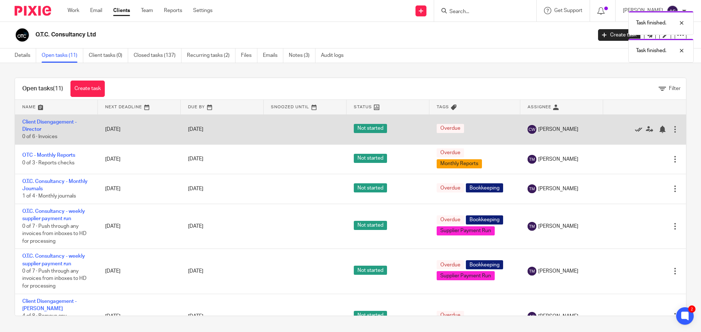
click at [635, 126] on link at bounding box center [640, 129] width 11 height 7
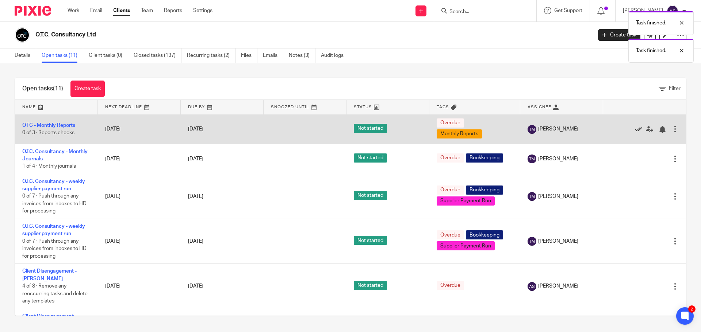
click at [635, 128] on icon at bounding box center [638, 129] width 7 height 7
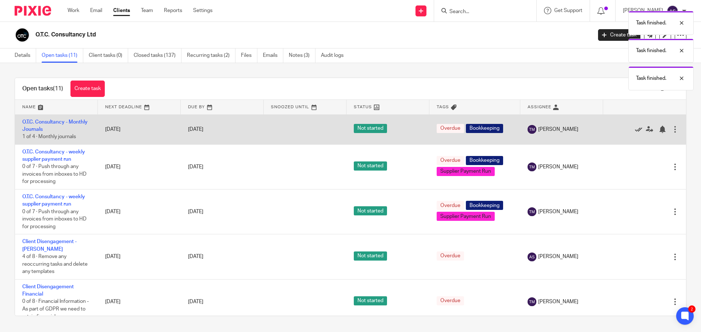
click at [635, 128] on icon at bounding box center [638, 129] width 7 height 7
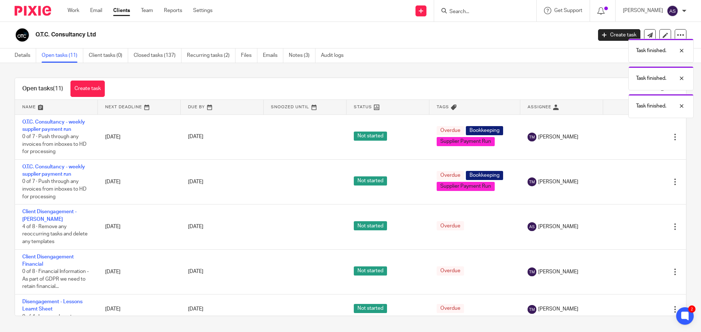
click at [622, 128] on div "Edit task Delete" at bounding box center [644, 137] width 68 height 18
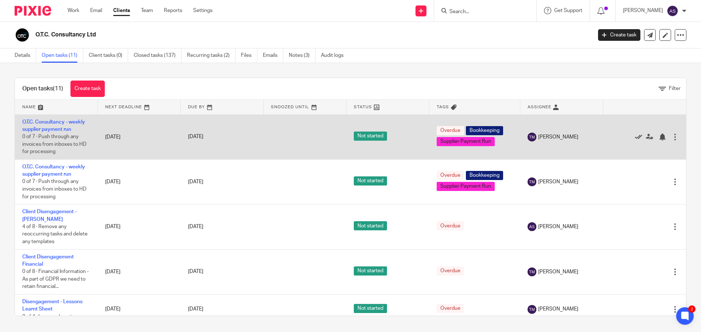
click at [635, 138] on icon at bounding box center [638, 137] width 7 height 7
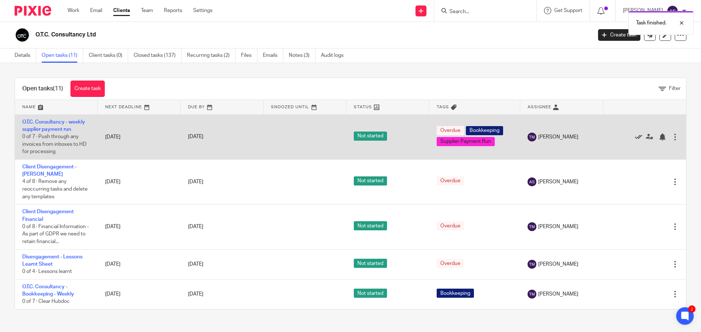
click at [635, 135] on icon at bounding box center [638, 137] width 7 height 7
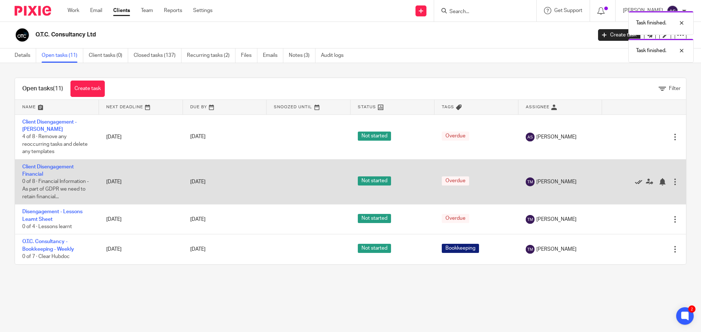
click at [635, 181] on icon at bounding box center [638, 181] width 7 height 7
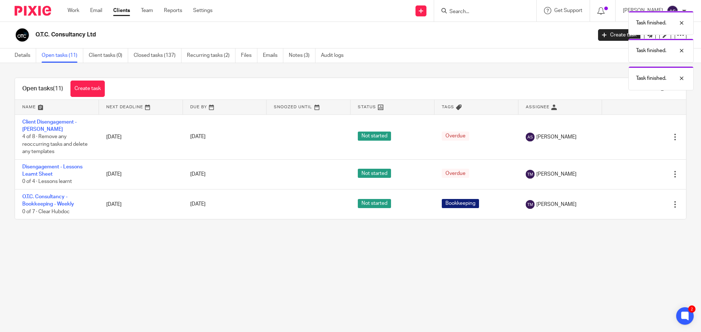
click at [626, 181] on div "Edit task Delete" at bounding box center [643, 174] width 69 height 18
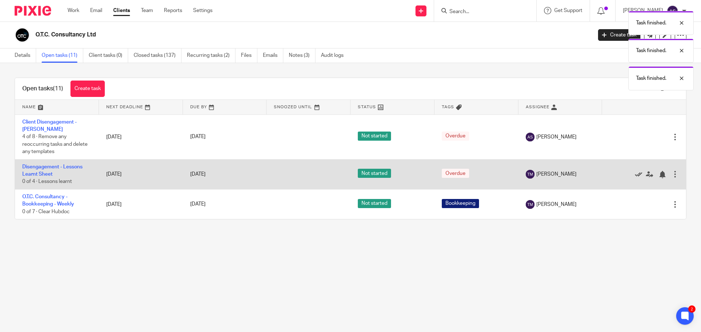
click at [635, 173] on icon at bounding box center [638, 174] width 7 height 7
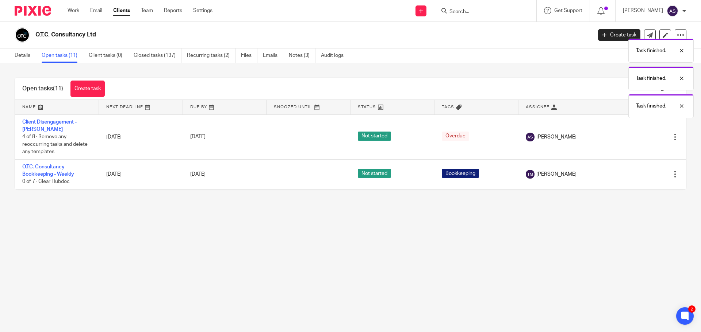
click at [635, 173] on icon at bounding box center [638, 174] width 7 height 7
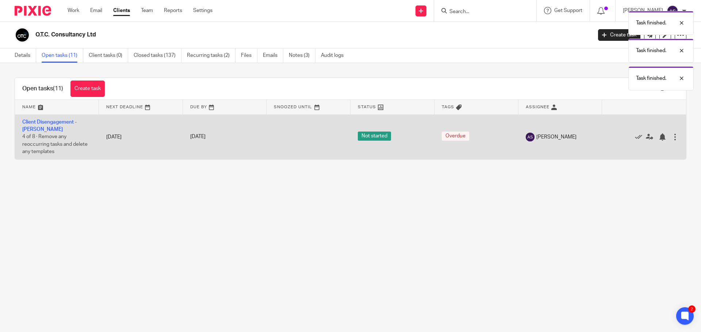
click at [52, 128] on td "Client Disengagement - Adele 4 of 8 · Remove any reoccurring tasks and delete a…" at bounding box center [57, 137] width 84 height 45
click at [54, 122] on link "Client Disengagement - Adele" at bounding box center [49, 126] width 54 height 12
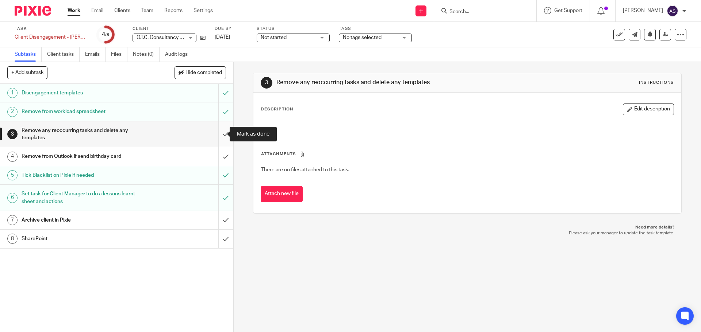
click at [216, 136] on input "submit" at bounding box center [116, 135] width 233 height 26
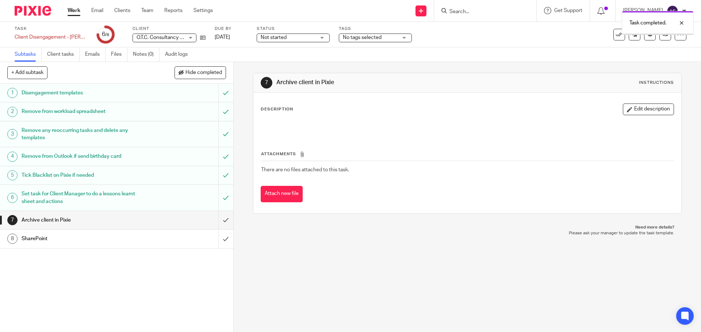
click at [218, 219] on input "submit" at bounding box center [116, 220] width 233 height 18
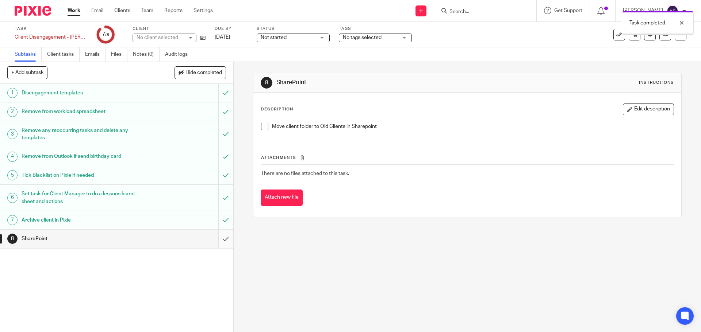
click at [218, 239] on input "submit" at bounding box center [116, 239] width 233 height 18
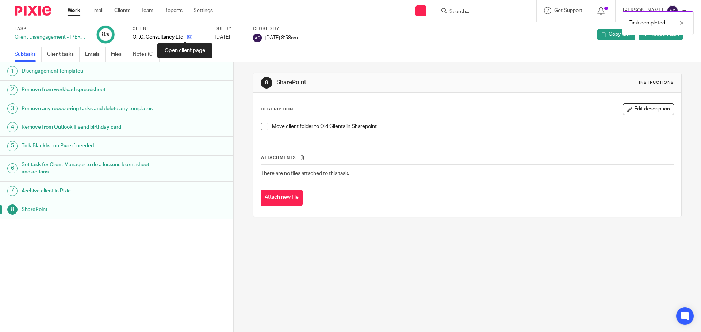
click at [187, 37] on icon at bounding box center [189, 36] width 5 height 5
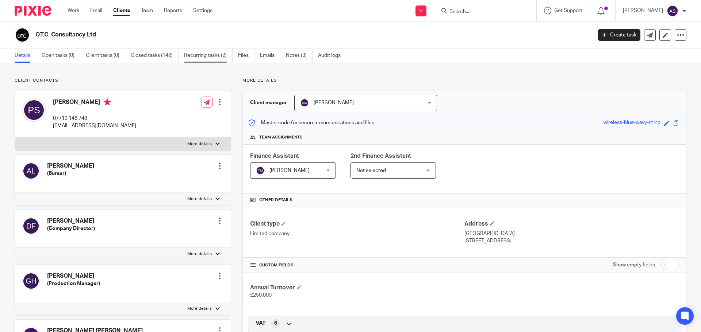
click at [207, 54] on link "Recurring tasks (2)" at bounding box center [208, 56] width 49 height 14
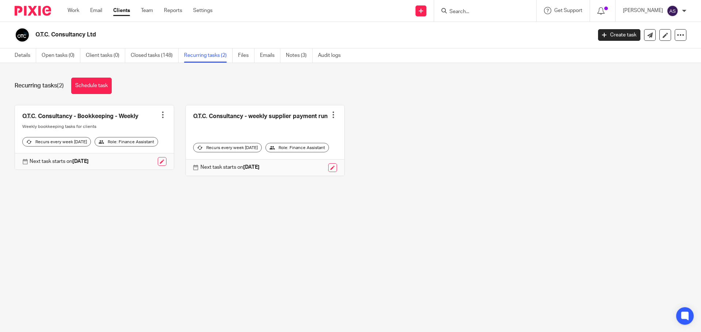
click at [159, 117] on div at bounding box center [162, 114] width 7 height 7
click at [132, 160] on span "Cancel schedule" at bounding box center [133, 161] width 38 height 5
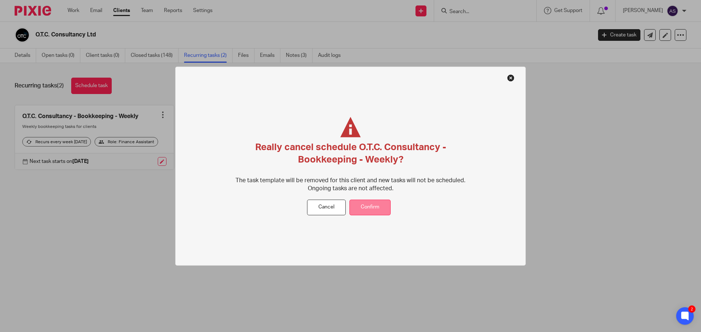
click at [362, 206] on button "Confirm" at bounding box center [369, 208] width 41 height 16
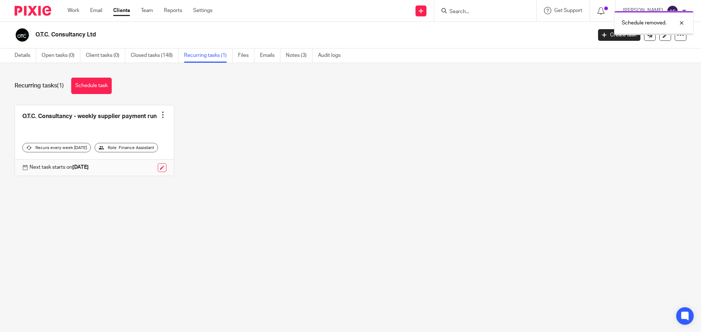
click at [159, 119] on div at bounding box center [162, 114] width 7 height 7
click at [145, 164] on span "Cancel schedule" at bounding box center [133, 164] width 38 height 5
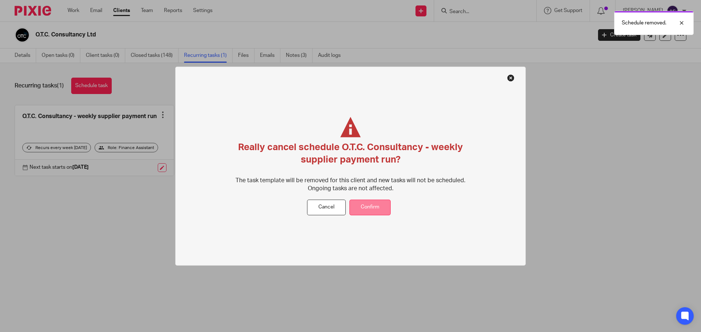
click at [361, 209] on button "Confirm" at bounding box center [369, 208] width 41 height 16
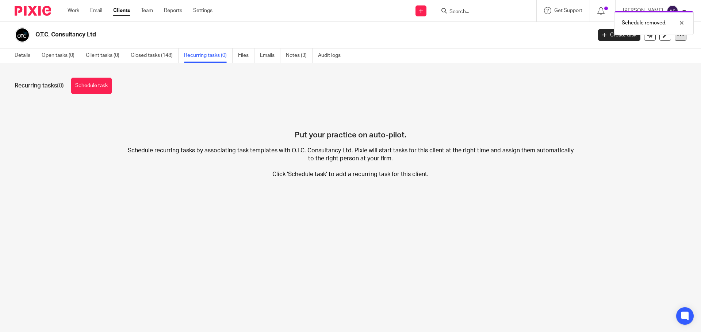
click at [680, 39] on div at bounding box center [680, 35] width 12 height 12
click at [633, 82] on button "Archive client" at bounding box center [635, 84] width 81 height 9
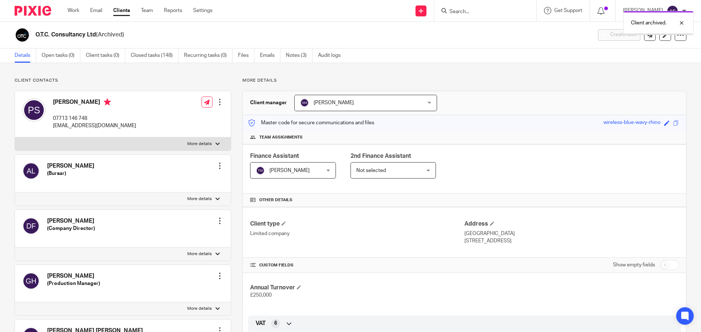
click at [203, 11] on link "Settings" at bounding box center [202, 10] width 19 height 7
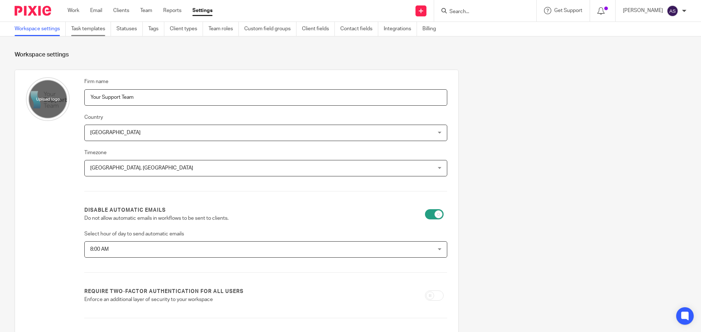
click at [94, 31] on link "Task templates" at bounding box center [91, 29] width 40 height 14
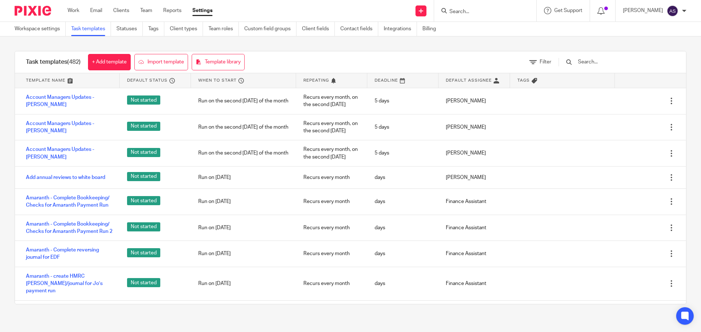
click at [601, 65] on input "text" at bounding box center [619, 62] width 85 height 8
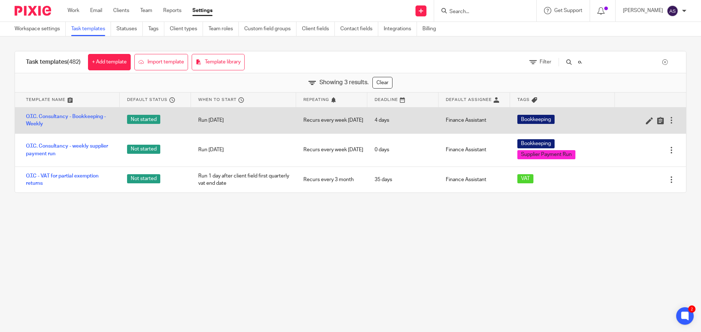
type input "o."
drag, startPoint x: 667, startPoint y: 119, endPoint x: 669, endPoint y: 127, distance: 8.3
click at [668, 119] on div at bounding box center [671, 120] width 7 height 7
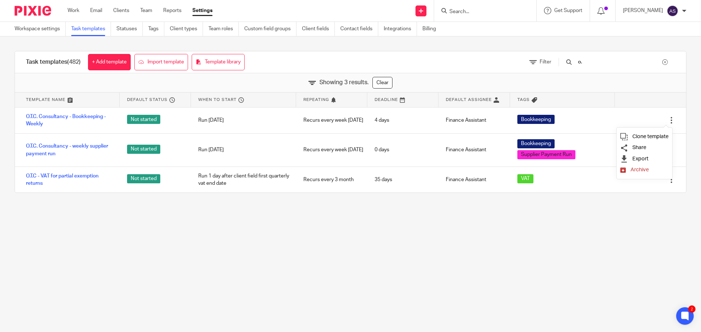
click at [637, 169] on span "Archive" at bounding box center [639, 169] width 18 height 5
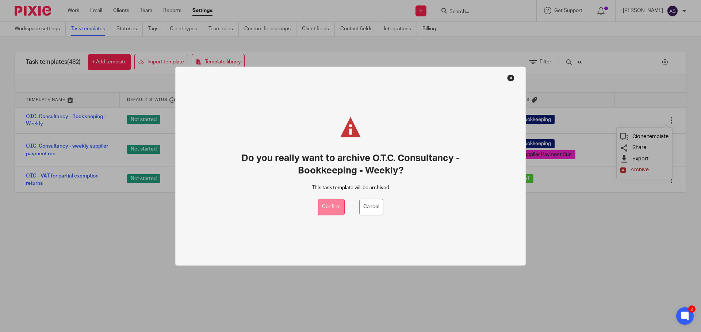
click at [335, 203] on button "Confirm" at bounding box center [331, 207] width 27 height 16
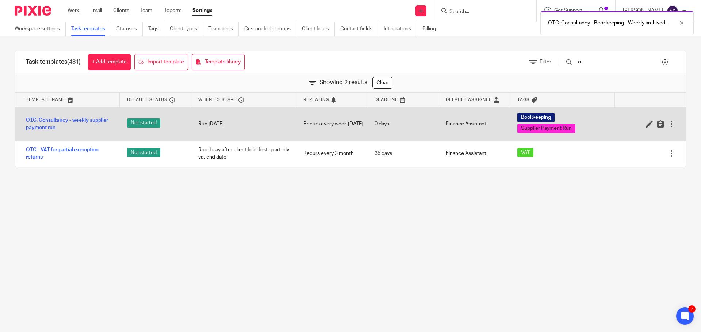
click at [668, 124] on div at bounding box center [671, 123] width 7 height 7
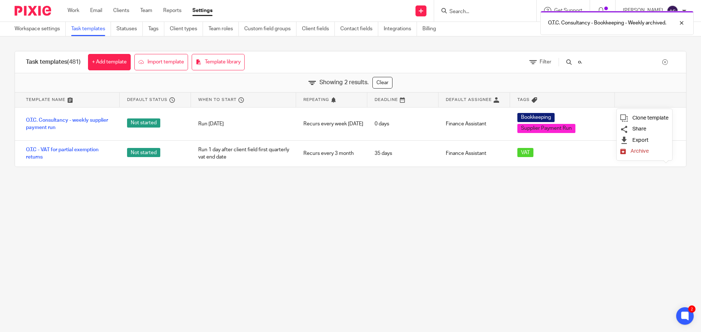
click at [638, 153] on span "Archive" at bounding box center [639, 151] width 18 height 5
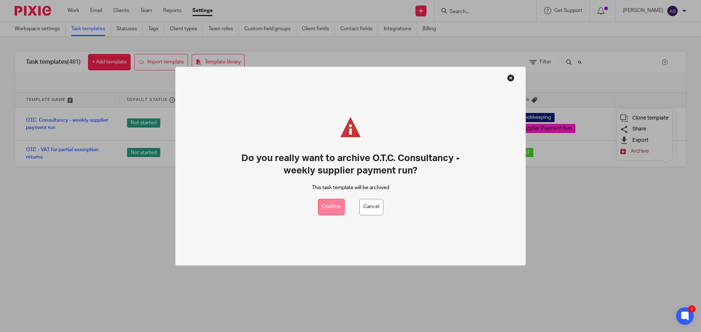
click at [342, 211] on button "Confirm" at bounding box center [331, 207] width 27 height 16
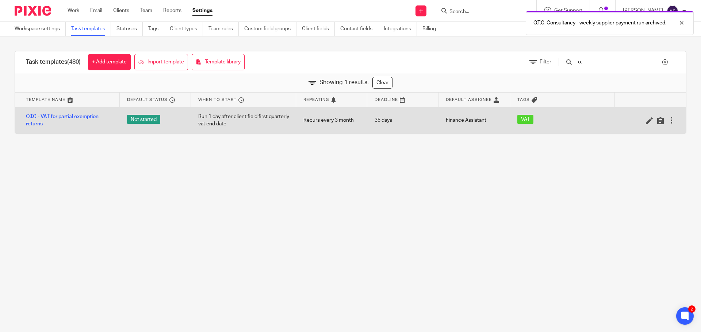
click at [668, 118] on div at bounding box center [671, 120] width 7 height 7
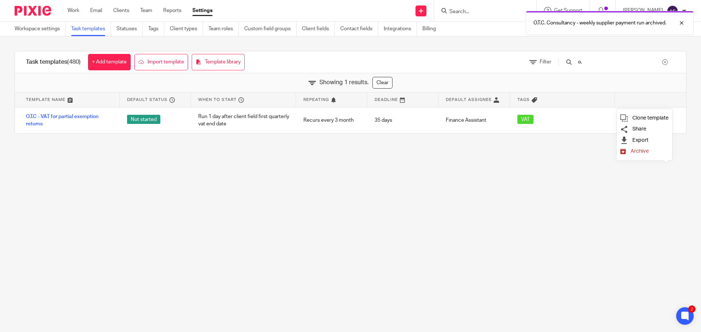
click at [639, 150] on span "Archive" at bounding box center [639, 151] width 18 height 5
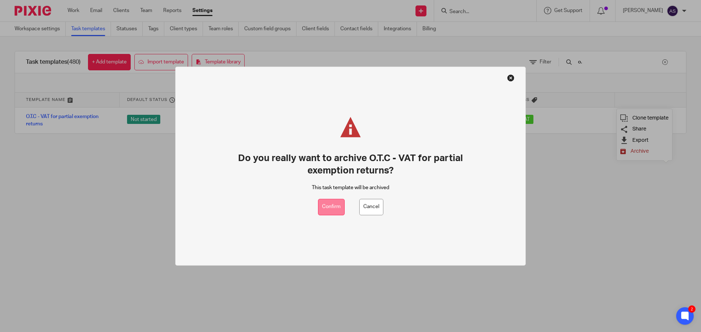
click at [325, 206] on button "Confirm" at bounding box center [331, 207] width 27 height 16
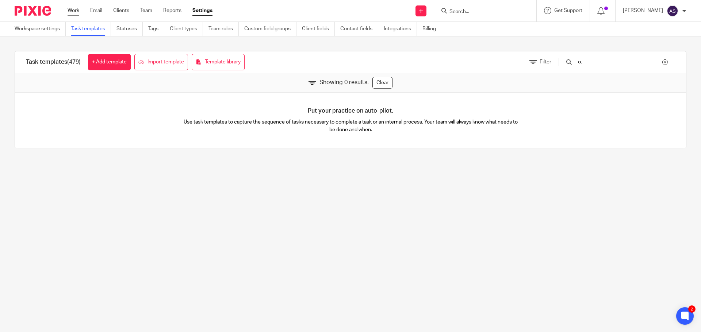
click at [73, 13] on link "Work" at bounding box center [74, 10] width 12 height 7
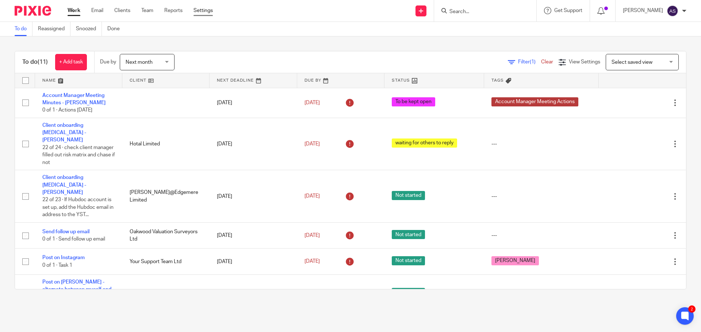
click at [209, 10] on link "Settings" at bounding box center [202, 10] width 19 height 7
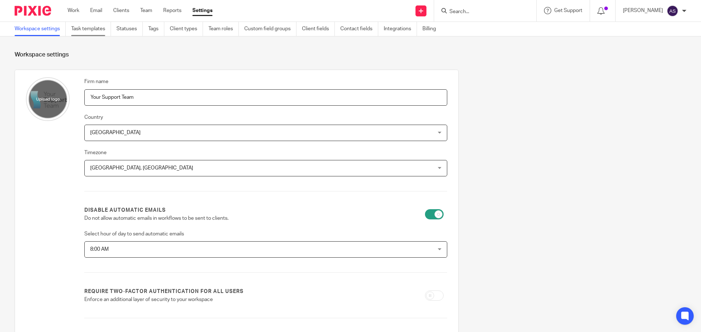
click at [78, 32] on link "Task templates" at bounding box center [91, 29] width 40 height 14
click at [90, 30] on link "Task templates" at bounding box center [91, 29] width 40 height 14
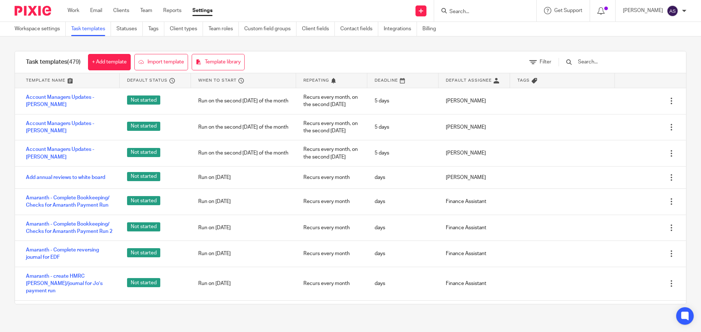
drag, startPoint x: 0, startPoint y: 0, endPoint x: 628, endPoint y: 59, distance: 631.2
click at [628, 59] on div at bounding box center [613, 62] width 124 height 22
click at [613, 68] on div at bounding box center [613, 62] width 124 height 22
click at [612, 61] on input "text" at bounding box center [619, 62] width 85 height 8
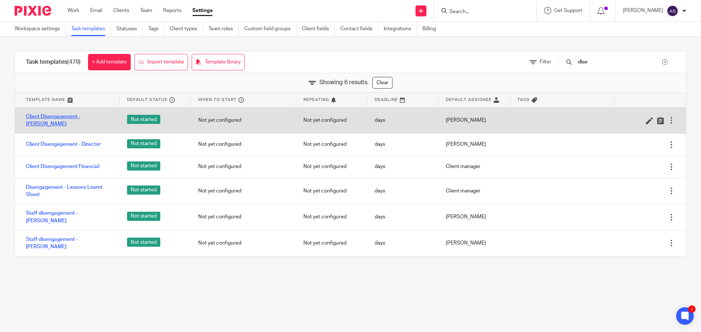
type input "dise"
click at [53, 116] on link "Client Disengagement - [PERSON_NAME]" at bounding box center [69, 120] width 86 height 15
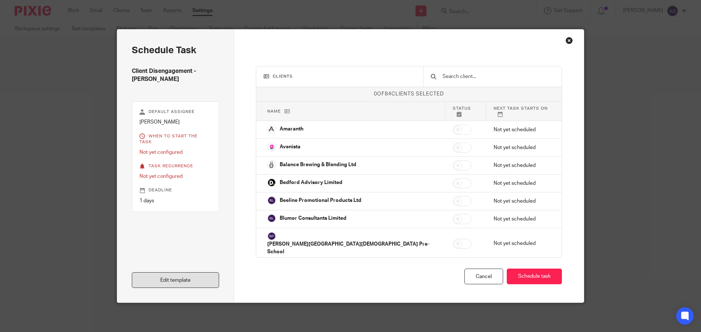
click at [192, 282] on link "Edit template" at bounding box center [175, 281] width 87 height 16
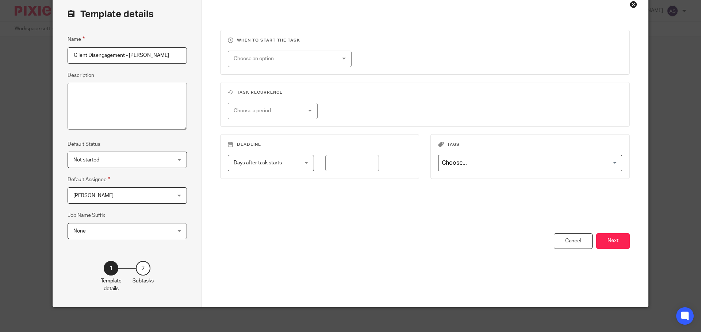
scroll to position [41, 0]
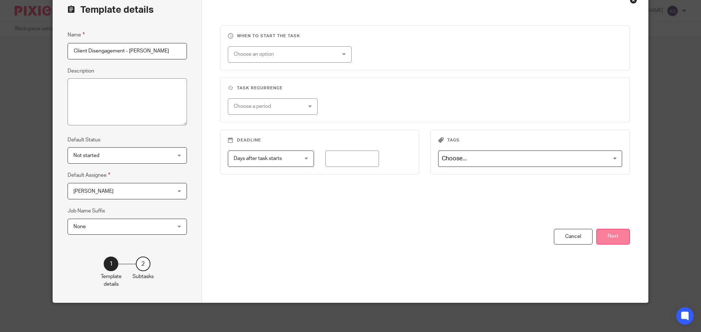
click at [613, 243] on button "Next" at bounding box center [613, 237] width 34 height 16
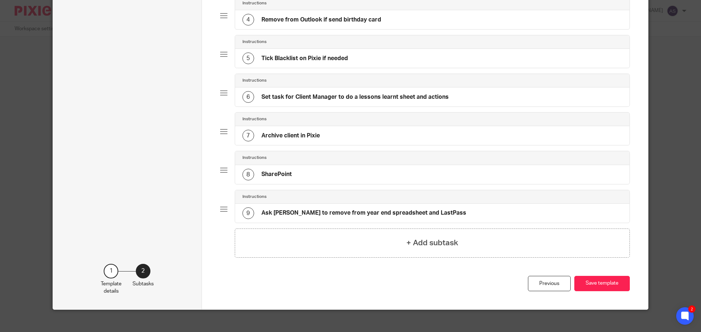
scroll to position [0, 0]
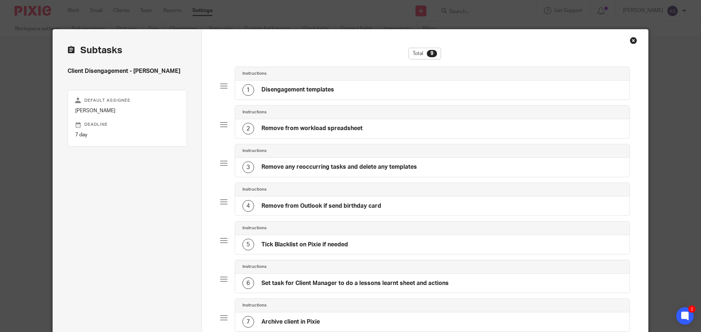
click at [630, 42] on div "Close this dialog window" at bounding box center [633, 40] width 7 height 7
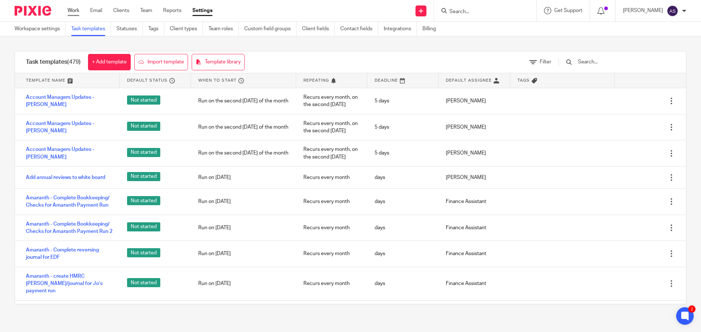
click at [70, 11] on link "Work" at bounding box center [74, 10] width 12 height 7
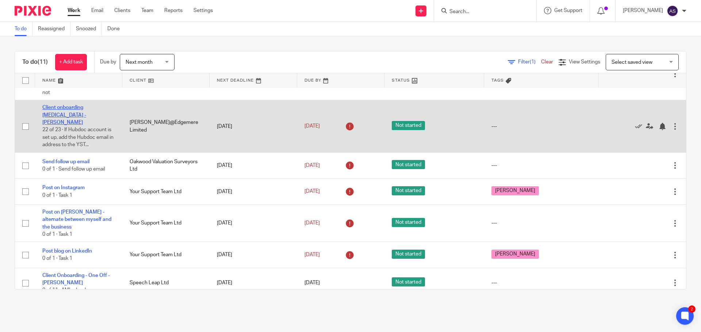
scroll to position [73, 0]
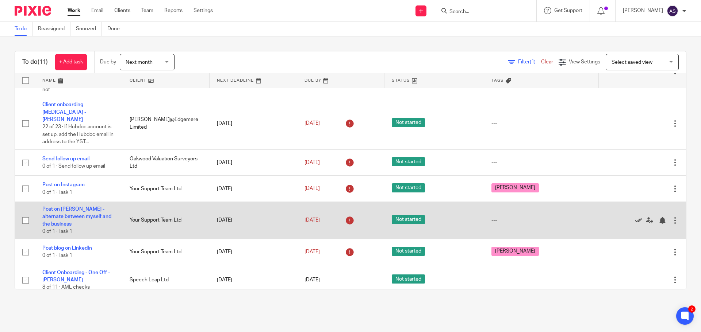
click at [635, 217] on icon at bounding box center [638, 220] width 7 height 7
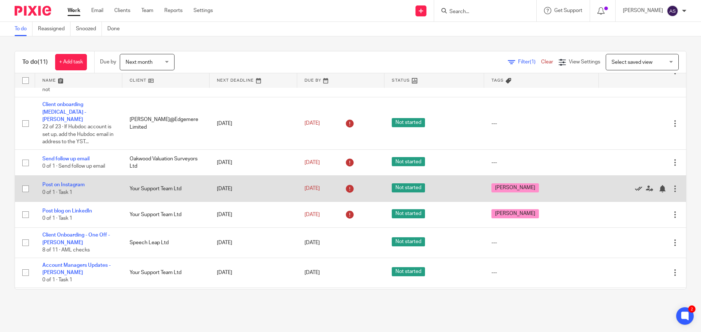
click at [635, 185] on icon at bounding box center [638, 188] width 7 height 7
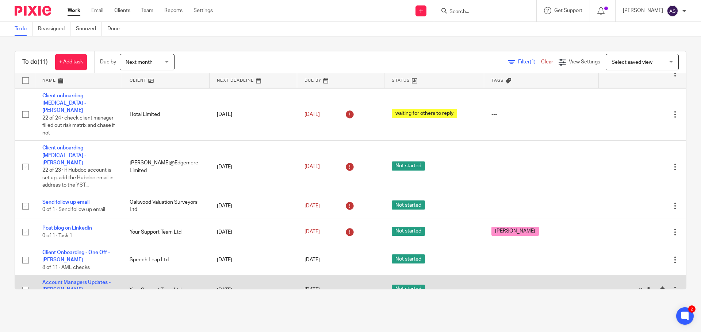
scroll to position [0, 0]
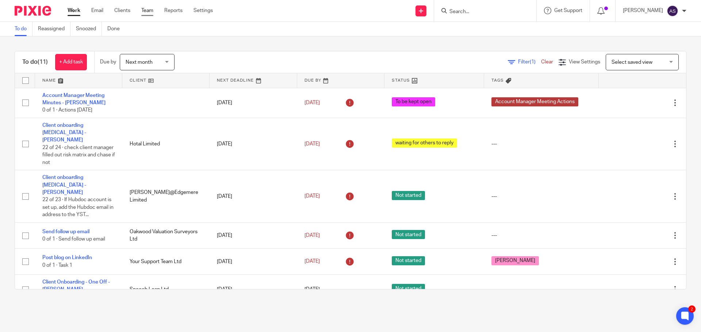
click at [143, 11] on link "Team" at bounding box center [147, 10] width 12 height 7
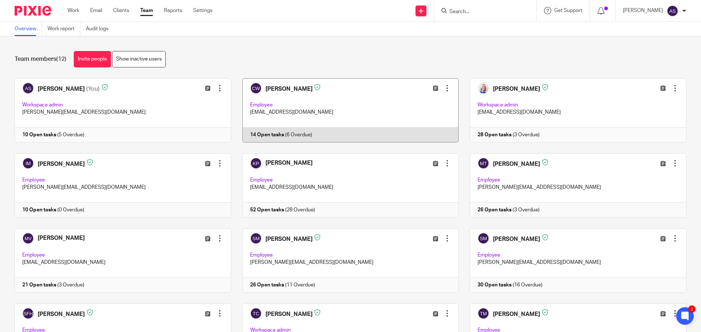
click at [288, 92] on link at bounding box center [345, 110] width 228 height 64
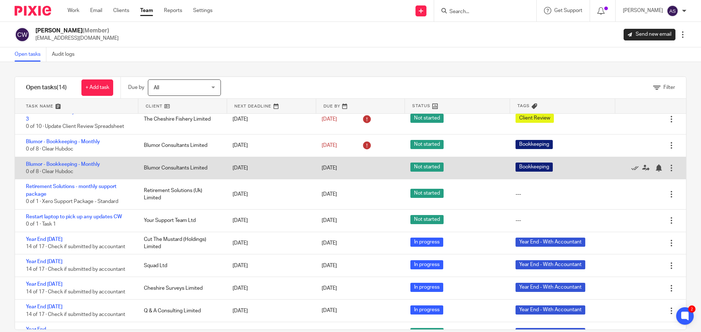
scroll to position [12, 0]
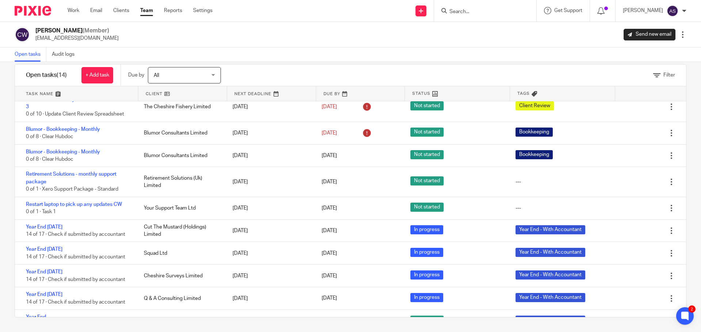
click at [147, 12] on link "Team" at bounding box center [146, 10] width 13 height 7
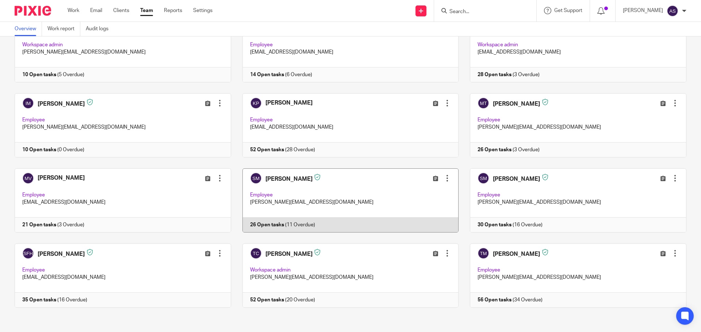
scroll to position [61, 0]
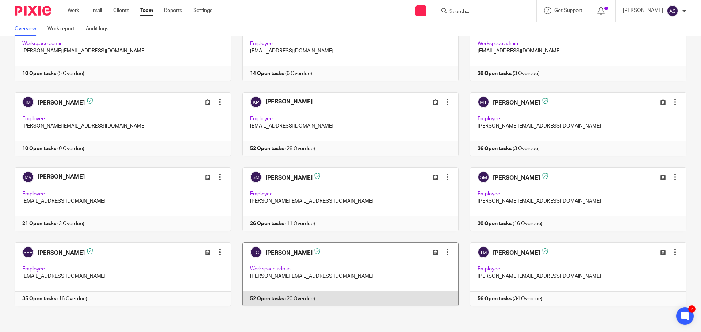
click at [290, 249] on link at bounding box center [345, 275] width 228 height 64
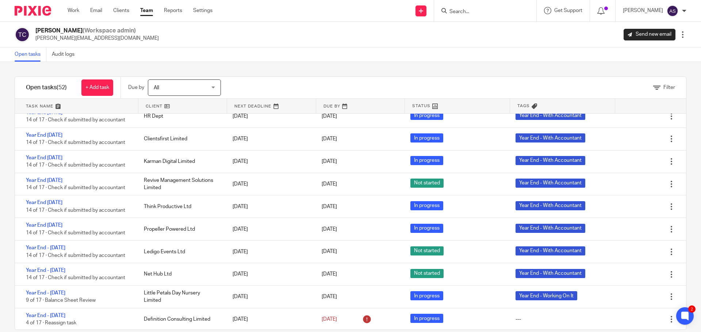
scroll to position [1022, 0]
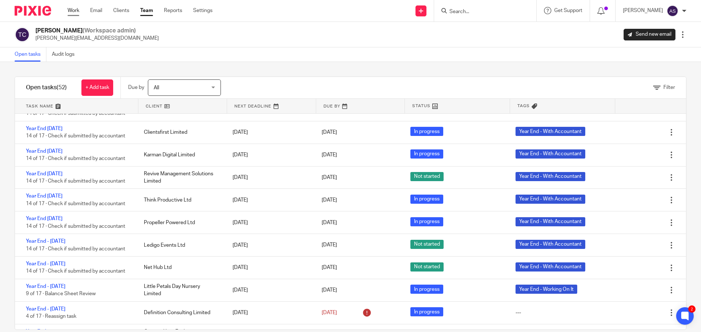
click at [77, 8] on link "Work" at bounding box center [74, 10] width 12 height 7
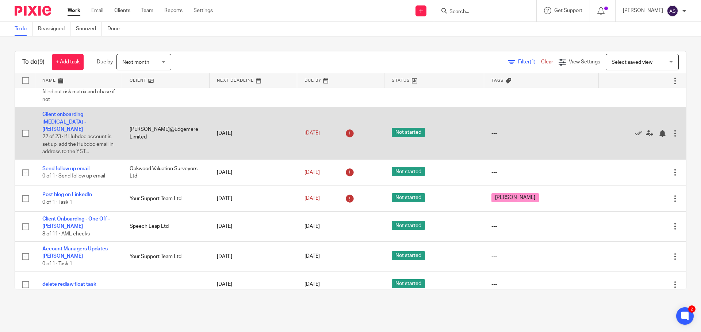
scroll to position [101, 0]
